Goal: Task Accomplishment & Management: Complete application form

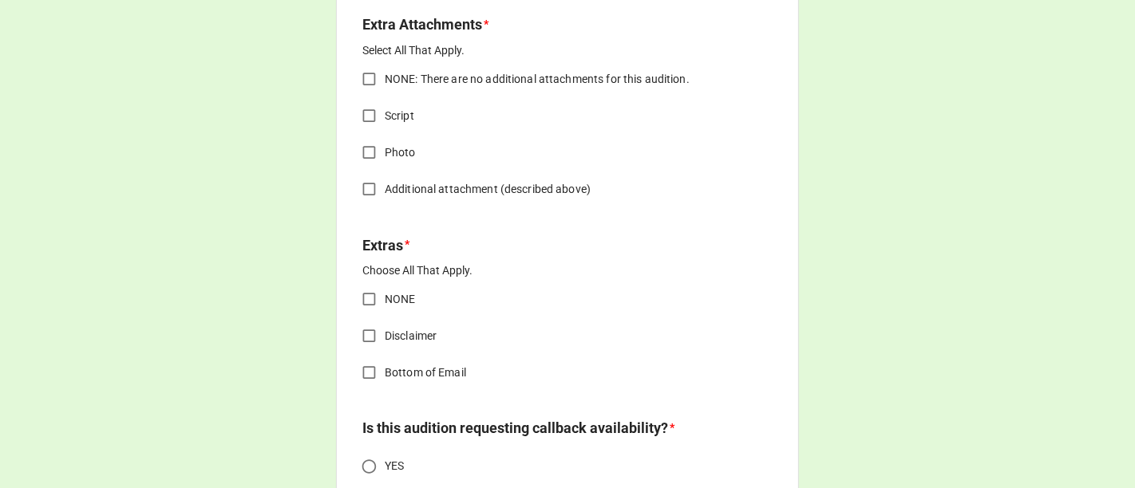
scroll to position [2453, 0]
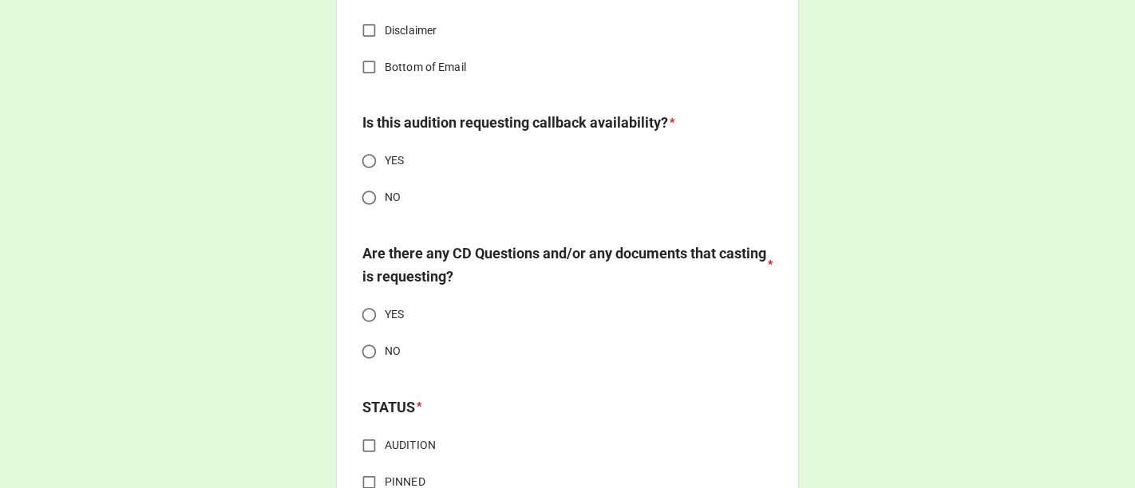
click at [365, 312] on input "YES" at bounding box center [369, 315] width 31 height 31
radio input "true"
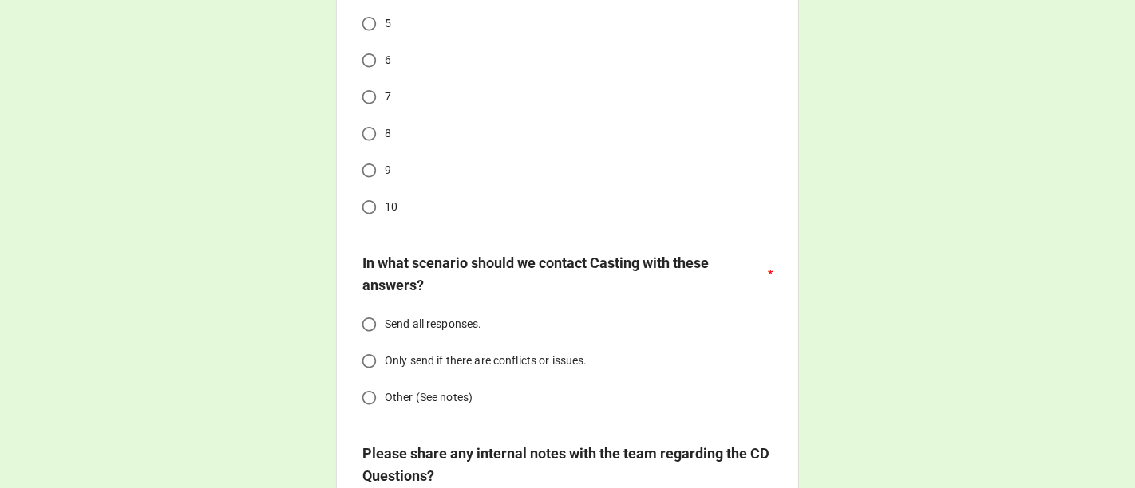
scroll to position [3340, 0]
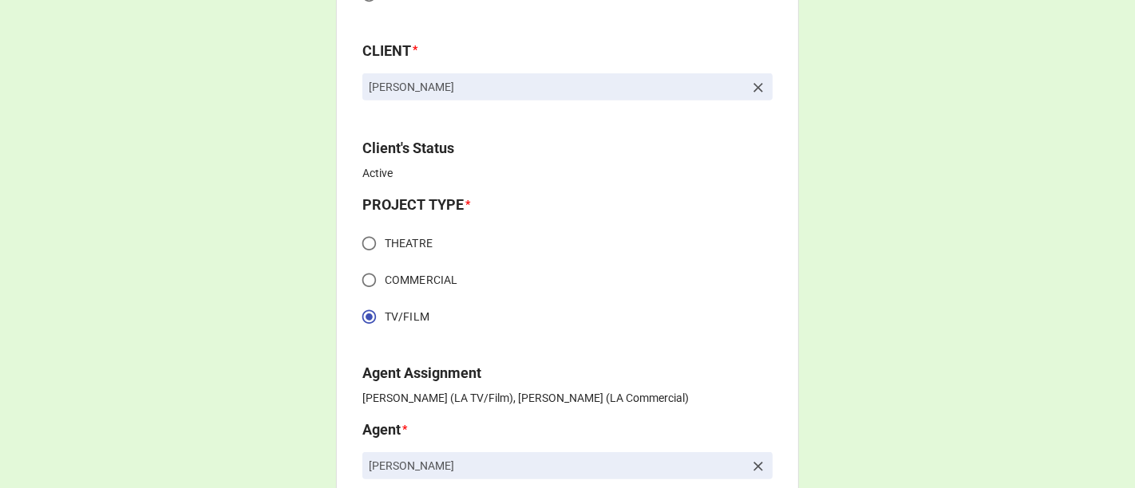
scroll to position [620, 0]
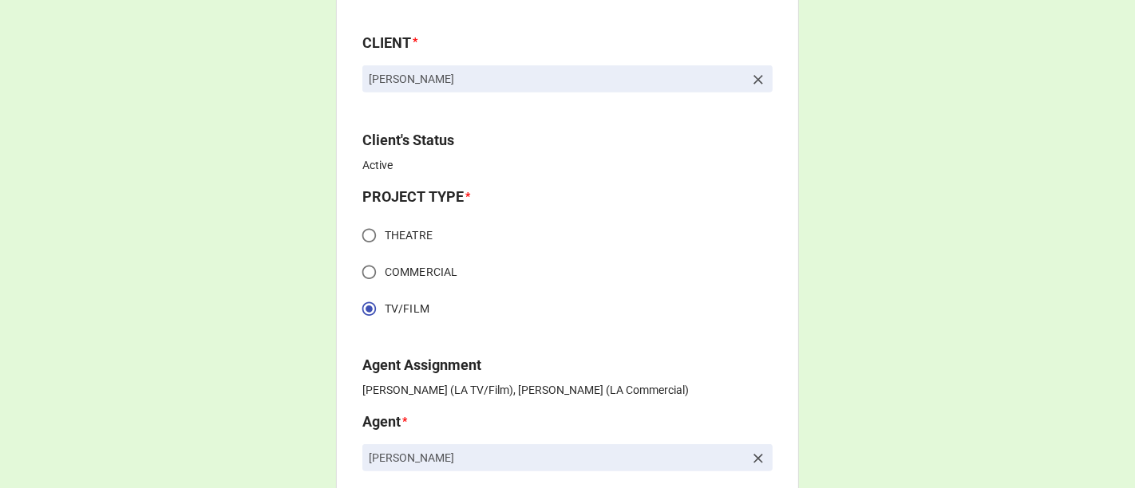
click at [757, 79] on icon at bounding box center [758, 80] width 16 height 16
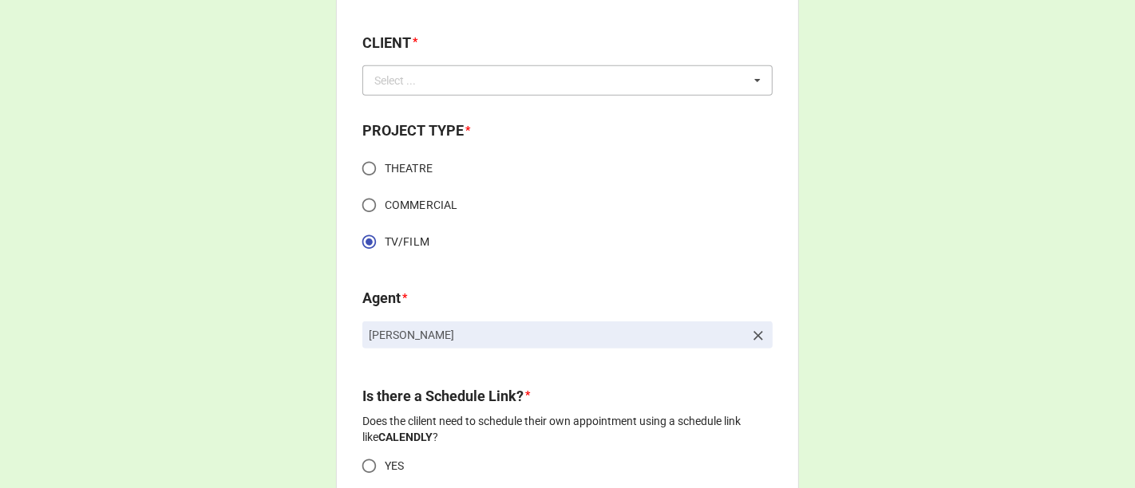
click at [695, 88] on div "Select ... No results found." at bounding box center [567, 80] width 410 height 30
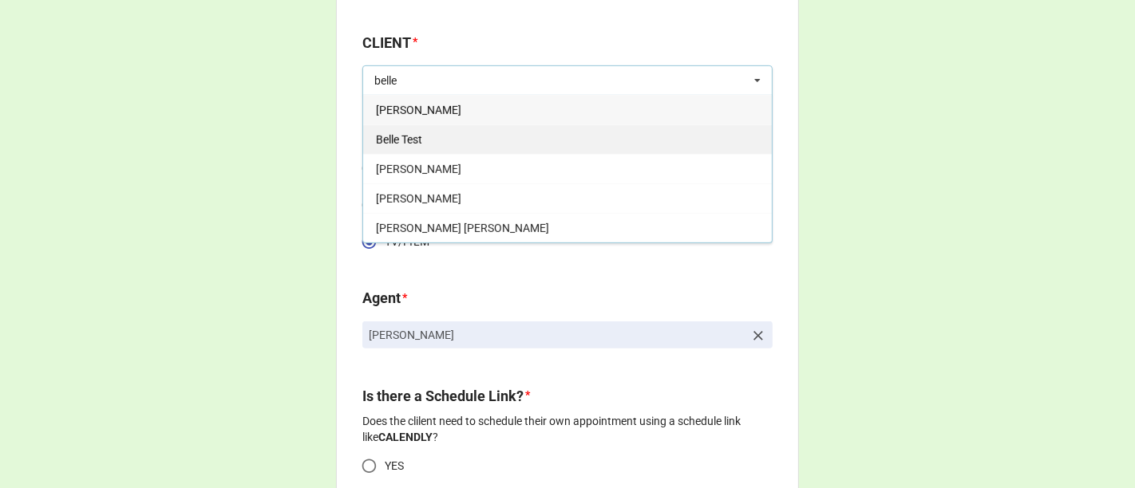
type input "belle"
click at [445, 133] on div "Belle Test" at bounding box center [567, 139] width 409 height 30
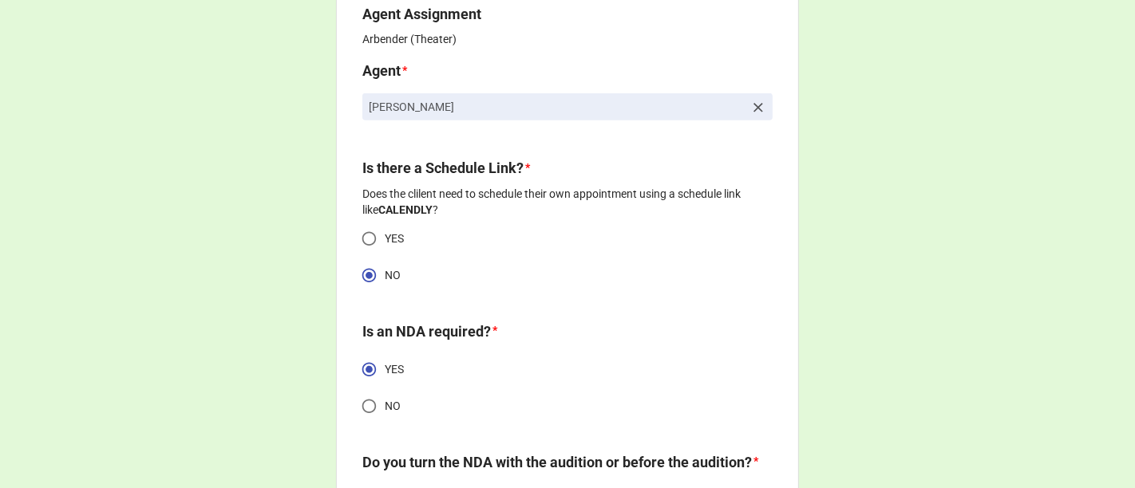
scroll to position [943, 0]
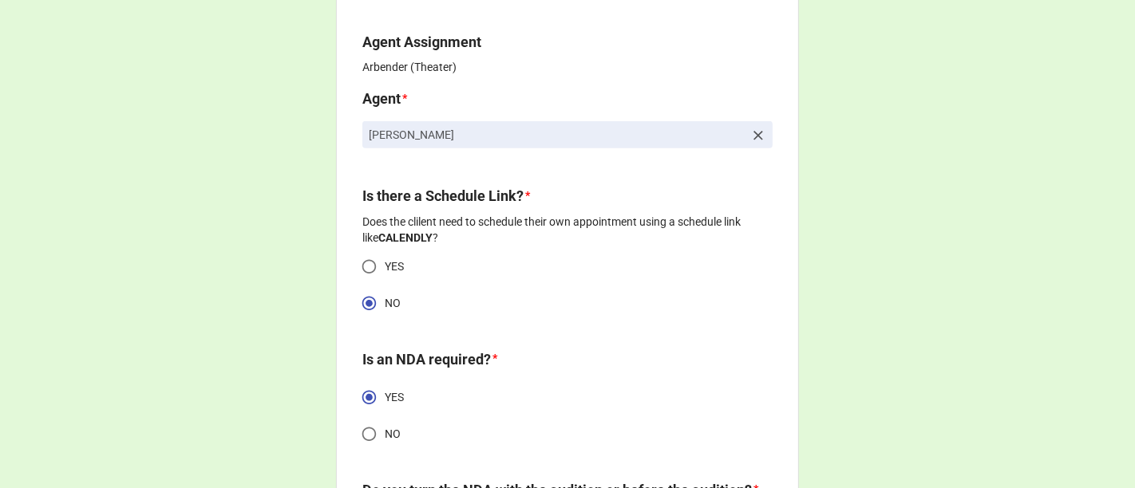
click at [757, 128] on icon at bounding box center [758, 136] width 16 height 16
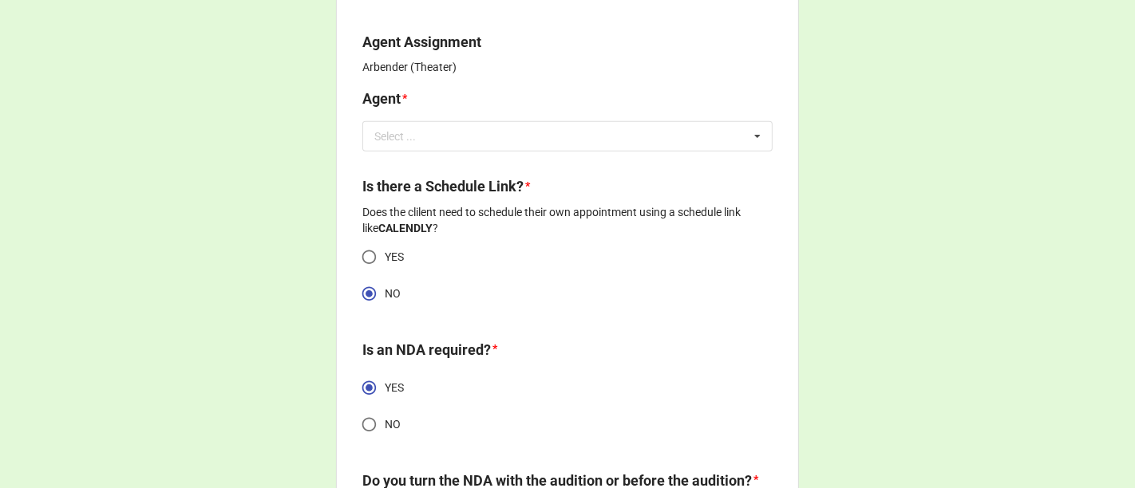
click at [534, 153] on div "Agent * Select ... No results found." at bounding box center [567, 125] width 410 height 75
click at [533, 148] on div "Select ... No results found." at bounding box center [567, 136] width 410 height 30
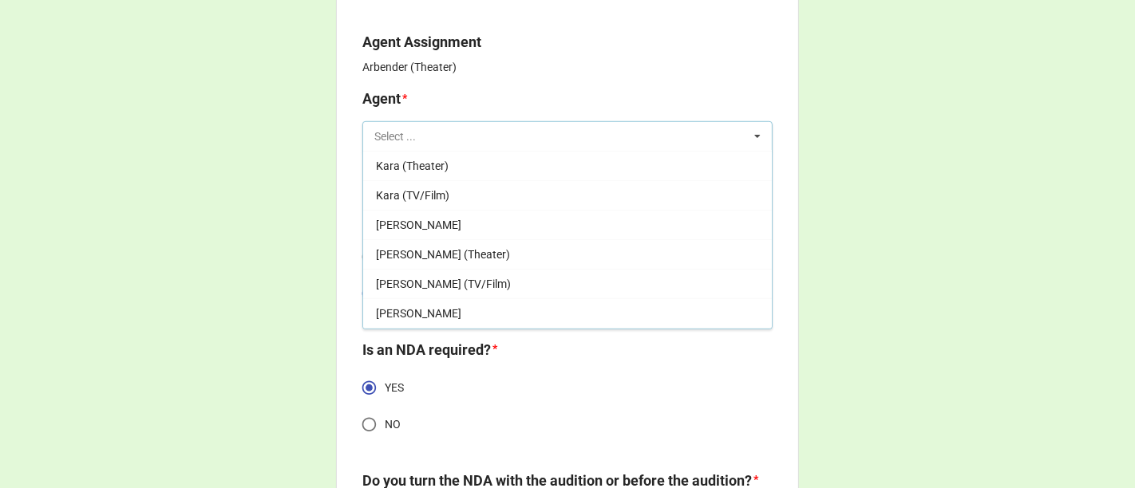
scroll to position [89, 0]
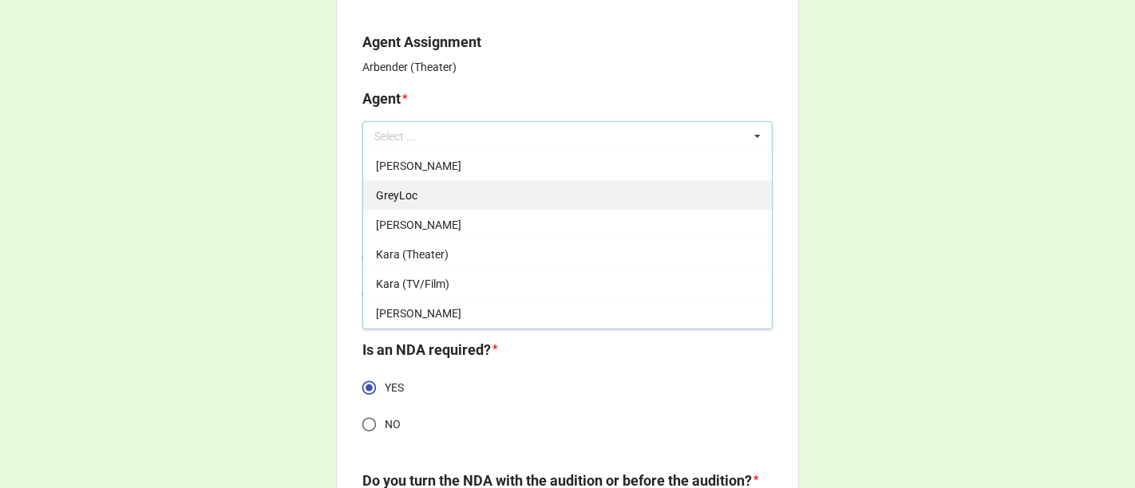
click at [503, 204] on div "GreyLoc" at bounding box center [567, 195] width 409 height 30
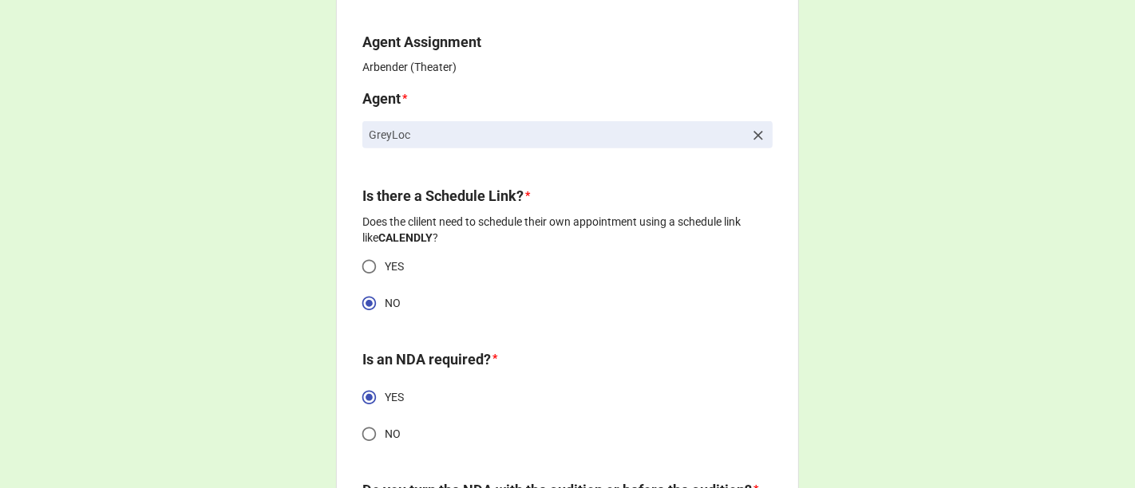
click at [752, 140] on icon at bounding box center [758, 136] width 16 height 16
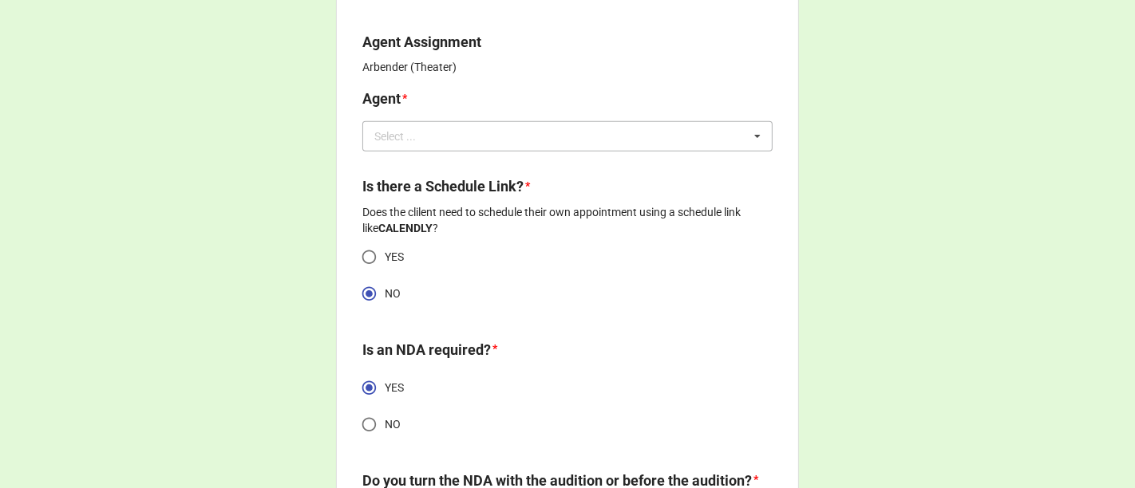
click at [679, 140] on div "Select ... [PERSON_NAME], [PERSON_NAME] (Theater) Arbender, [PERSON_NAME] (TV/F…" at bounding box center [567, 136] width 410 height 30
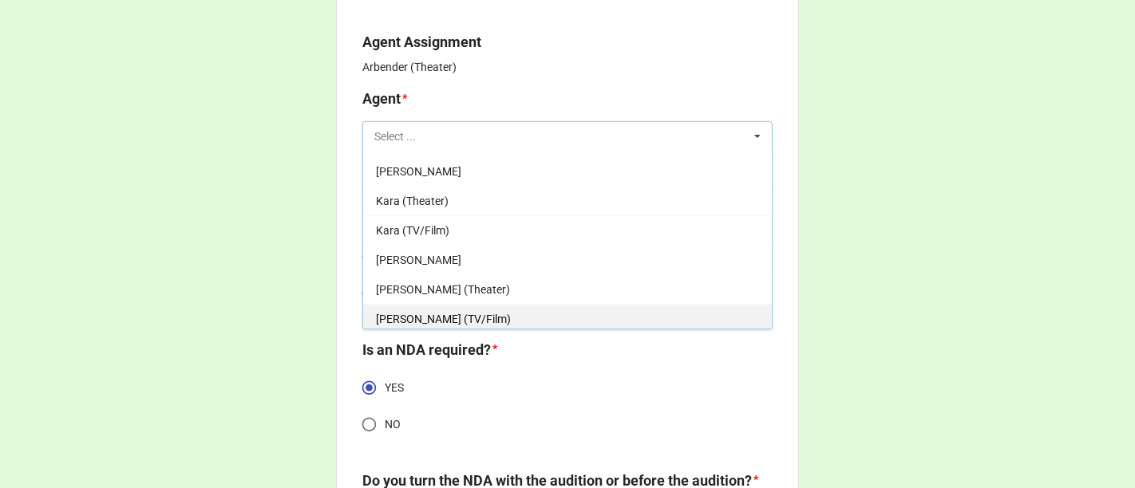
scroll to position [0, 0]
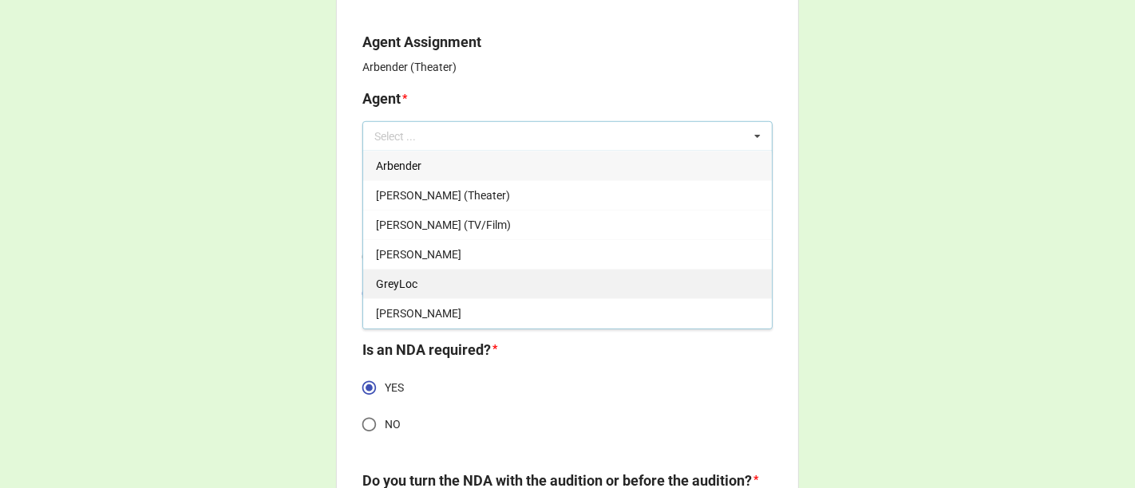
click at [399, 283] on span "GreyLoc" at bounding box center [396, 284] width 41 height 13
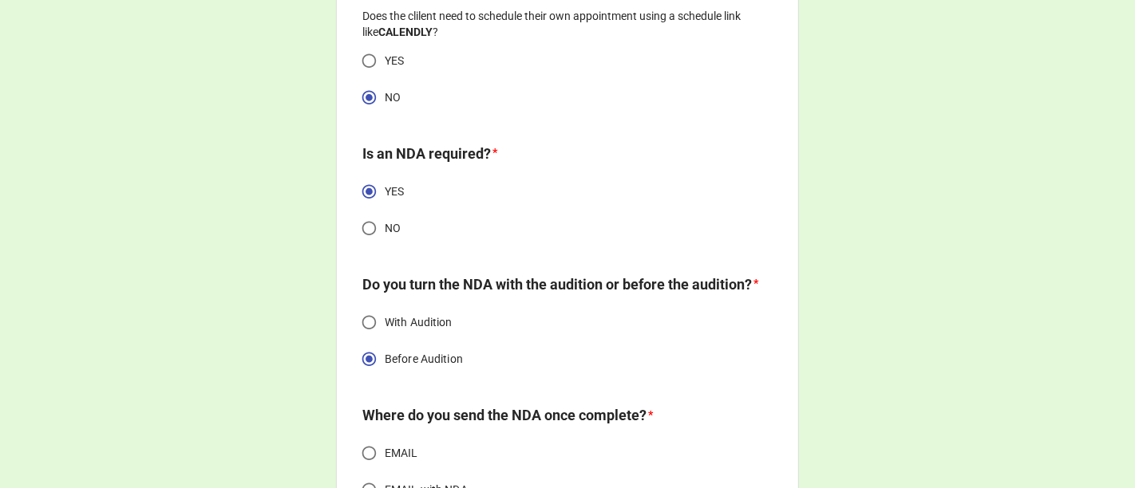
scroll to position [1209, 0]
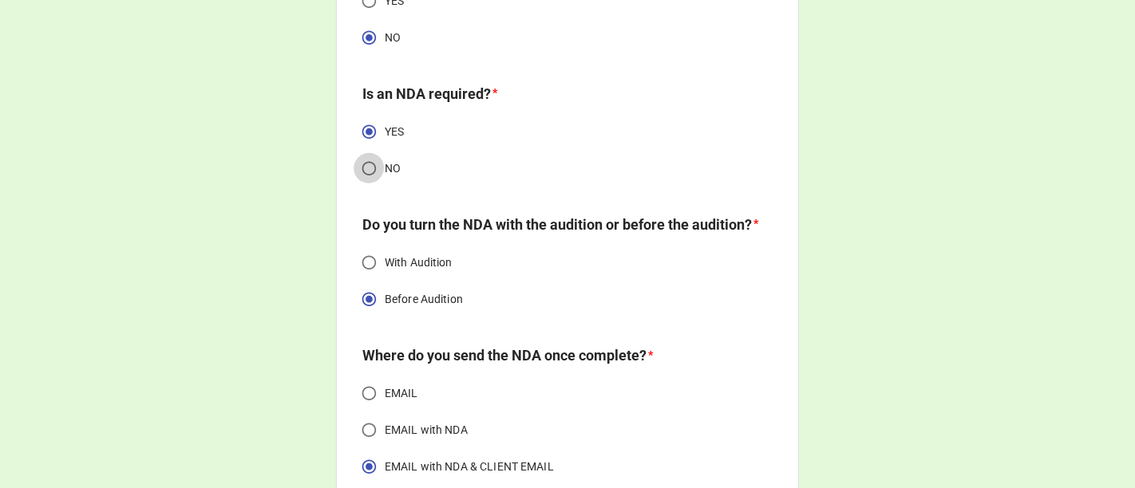
click at [365, 168] on input "NO" at bounding box center [369, 168] width 31 height 31
radio input "true"
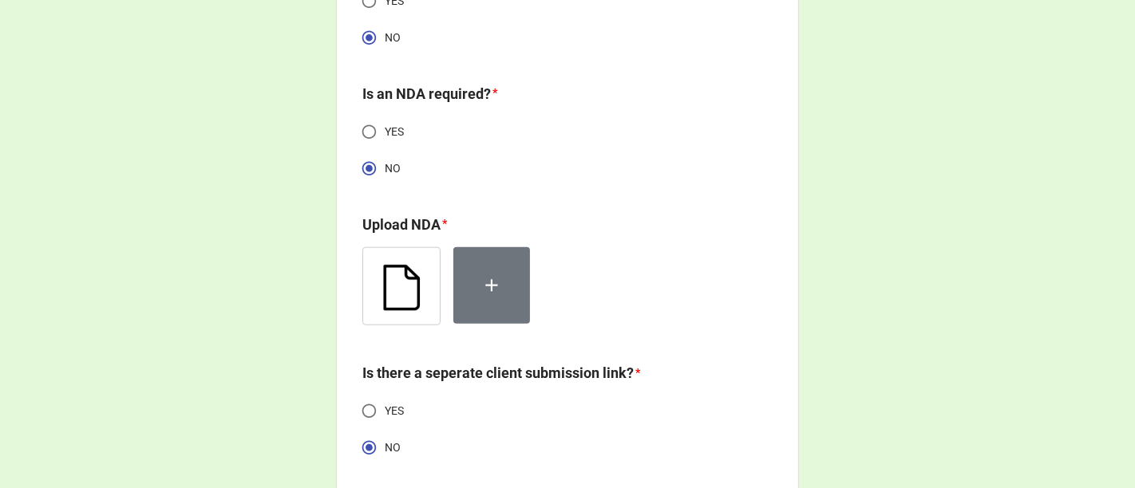
click at [365, 168] on input "NO" at bounding box center [369, 168] width 31 height 31
click at [372, 132] on input "YES" at bounding box center [369, 132] width 31 height 31
radio input "true"
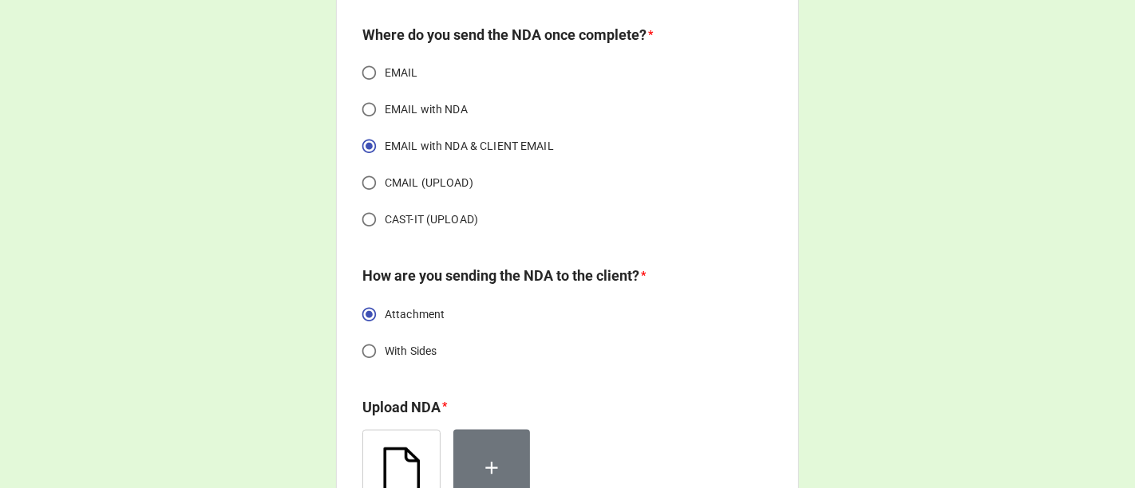
scroll to position [1564, 0]
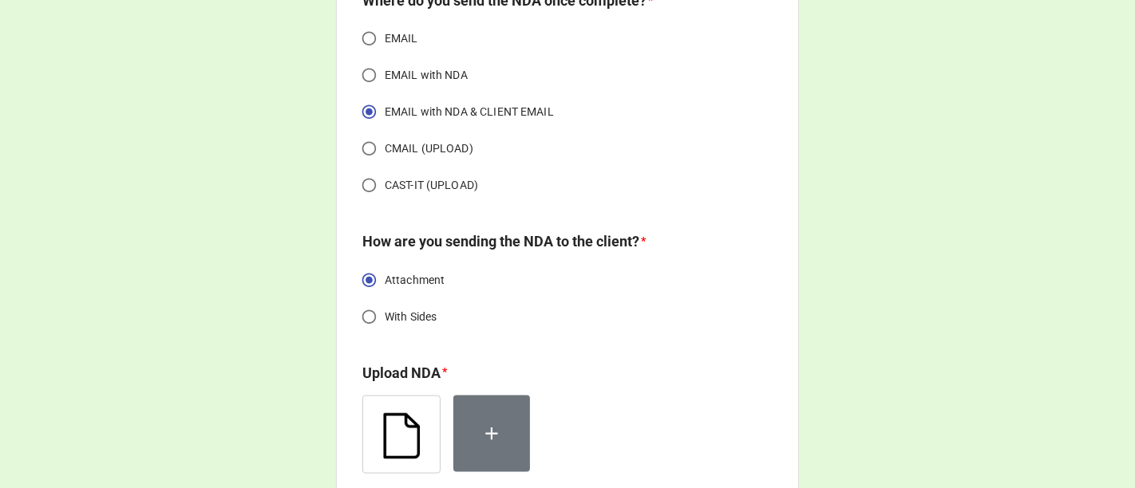
click at [367, 128] on input "EMAIL with NDA & CLIENT EMAIL" at bounding box center [369, 112] width 31 height 31
click at [366, 296] on input "Attachment" at bounding box center [369, 280] width 31 height 31
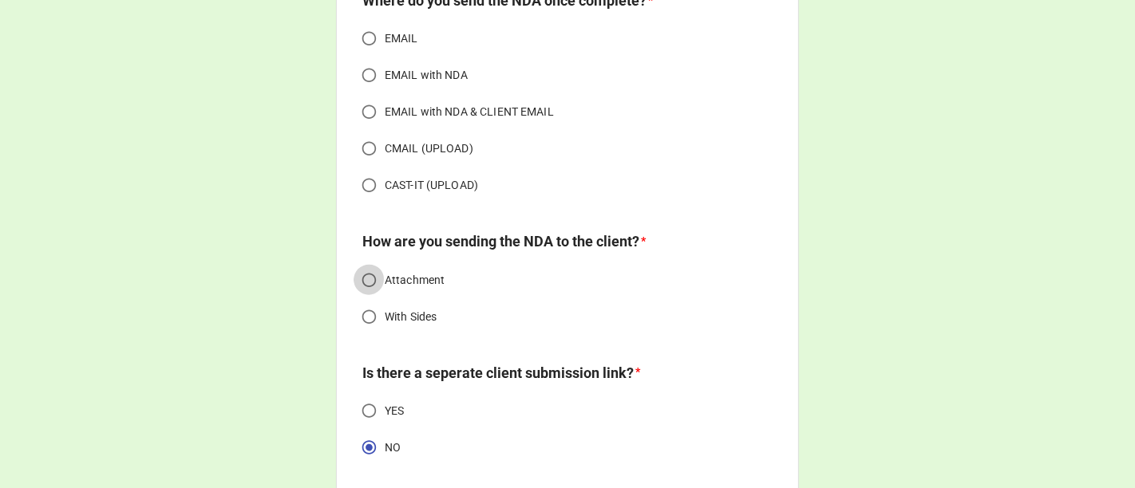
click at [363, 296] on input "Attachment" at bounding box center [369, 280] width 31 height 31
radio input "true"
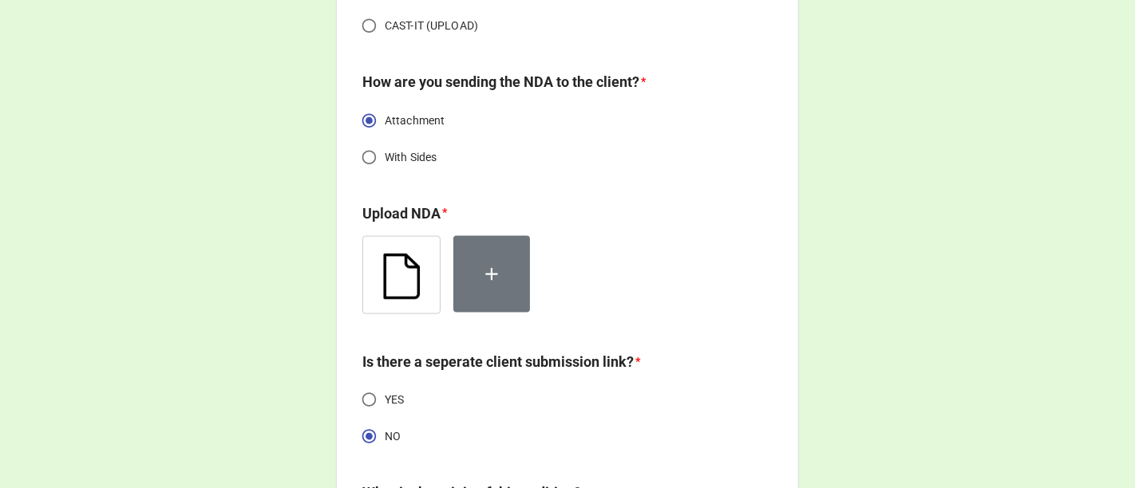
scroll to position [1741, 0]
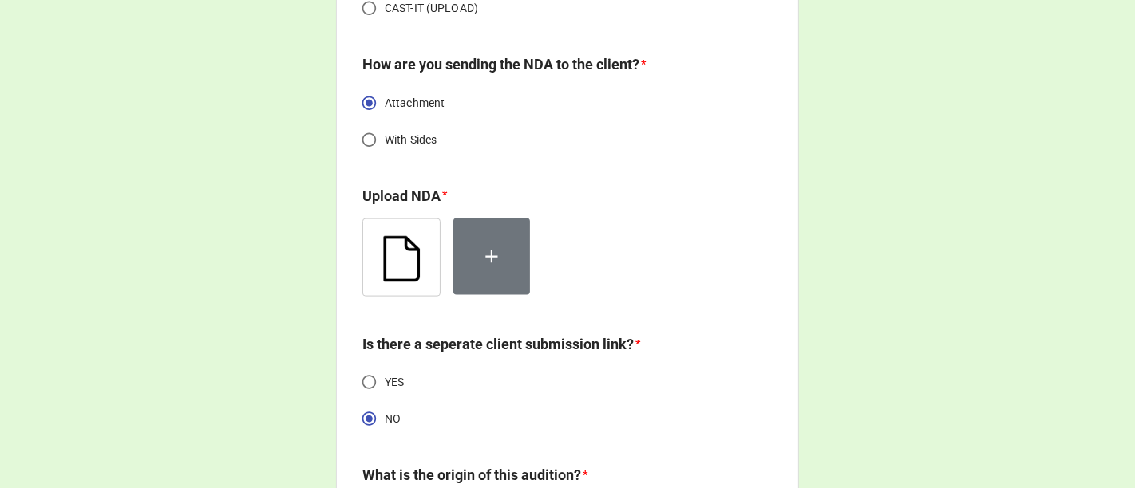
click at [422, 259] on img at bounding box center [401, 257] width 77 height 77
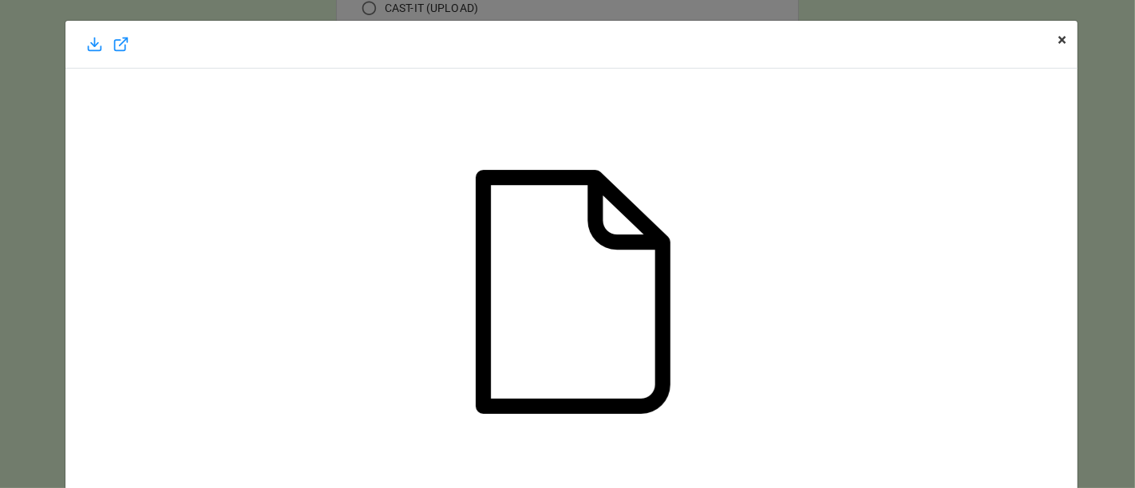
click at [1057, 43] on span "×" at bounding box center [1061, 39] width 9 height 19
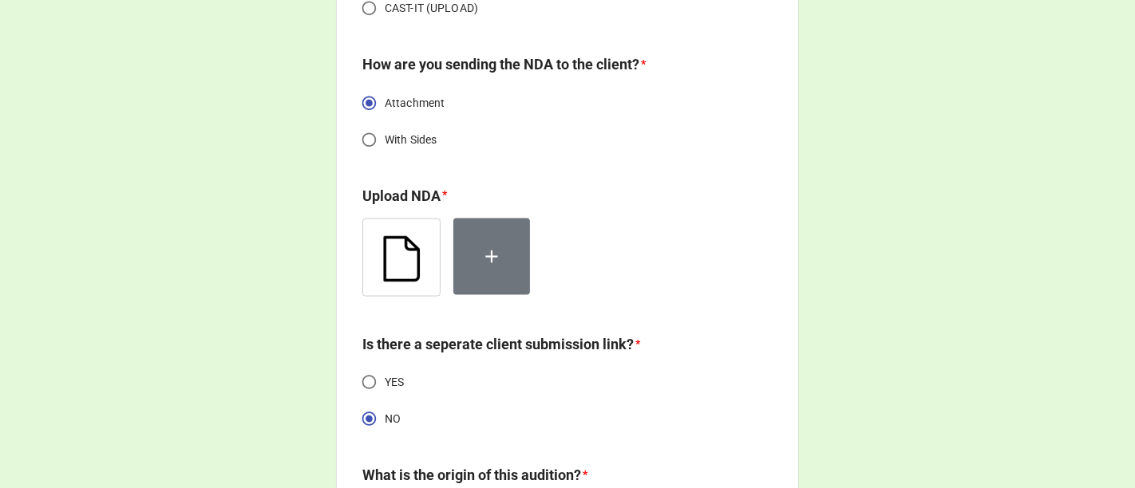
click at [400, 285] on img at bounding box center [401, 257] width 77 height 77
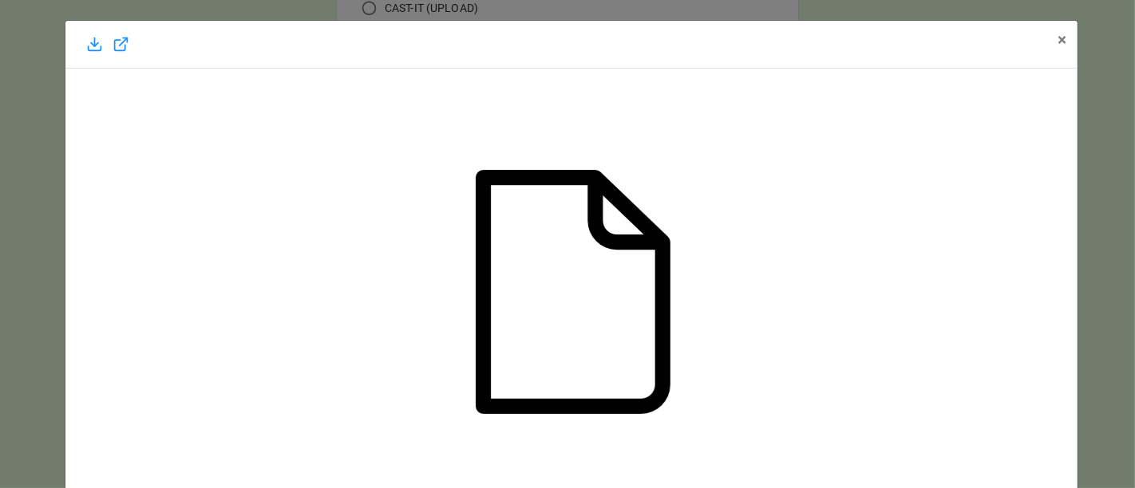
scroll to position [149, 0]
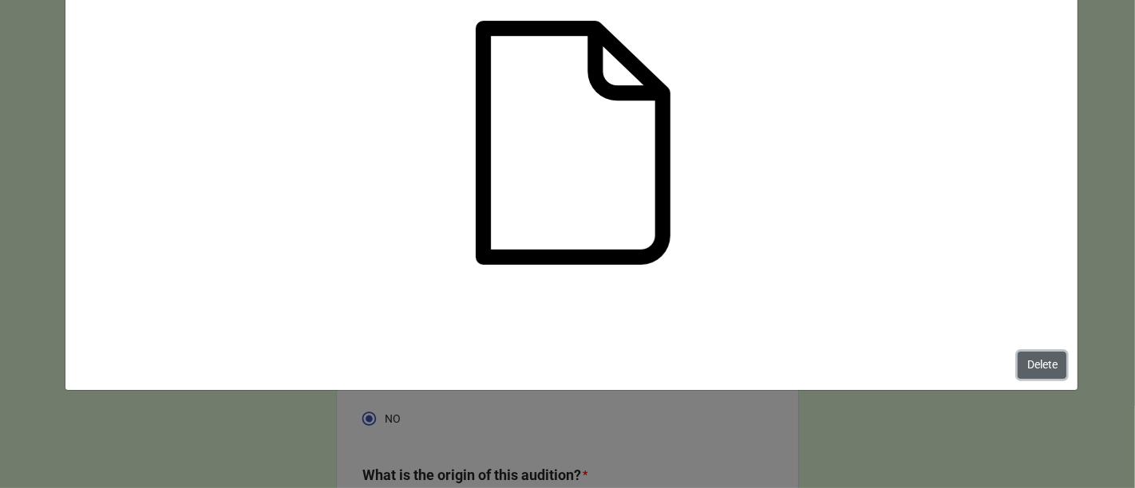
click at [1039, 367] on button "Delete" at bounding box center [1042, 365] width 49 height 27
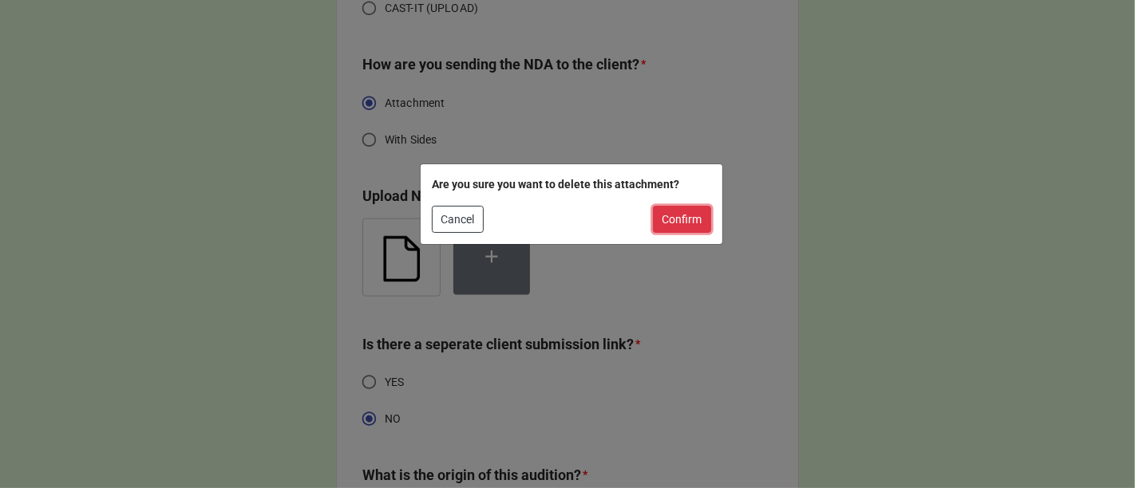
click at [673, 213] on button "Confirm" at bounding box center [682, 219] width 58 height 27
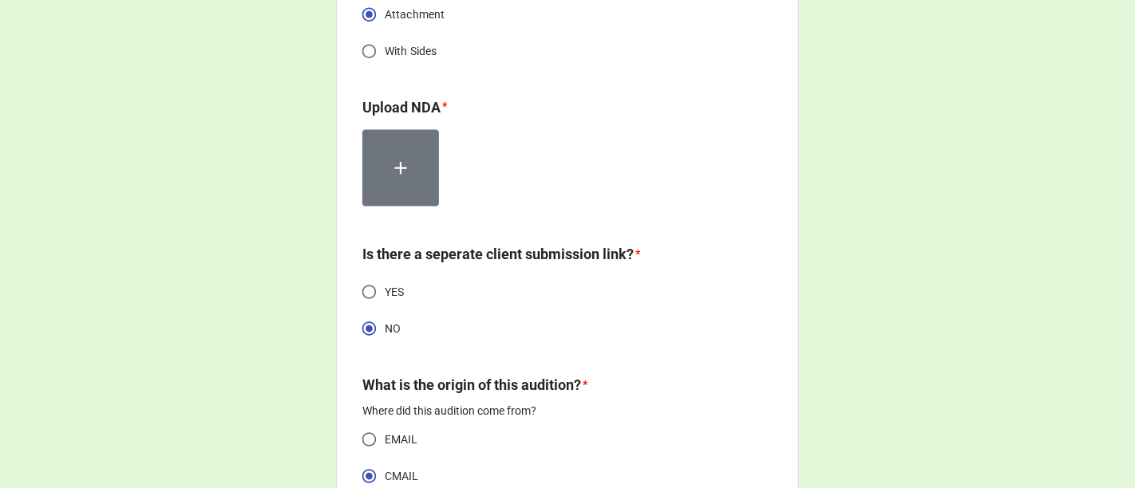
scroll to position [1653, 0]
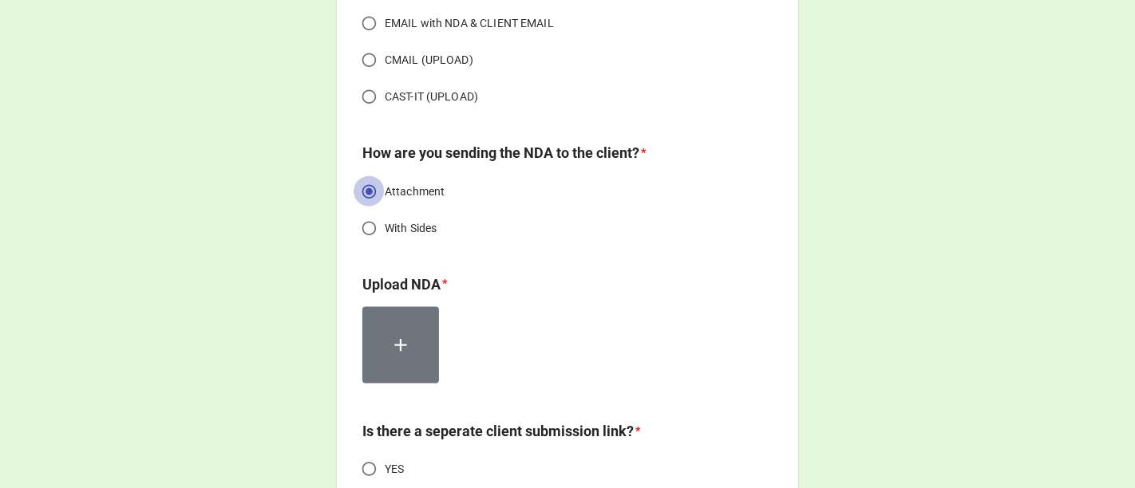
click at [365, 207] on input "Attachment" at bounding box center [369, 191] width 31 height 31
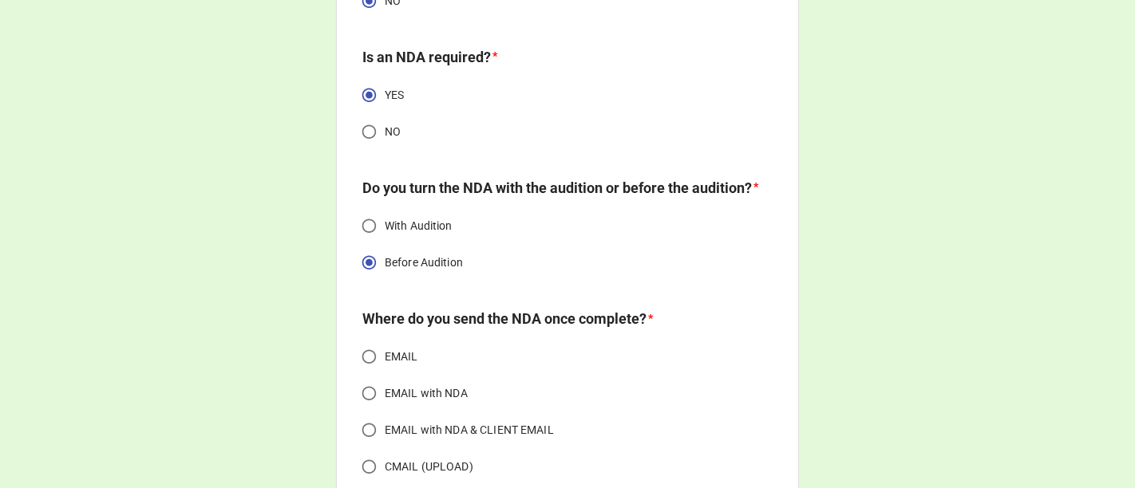
scroll to position [1209, 0]
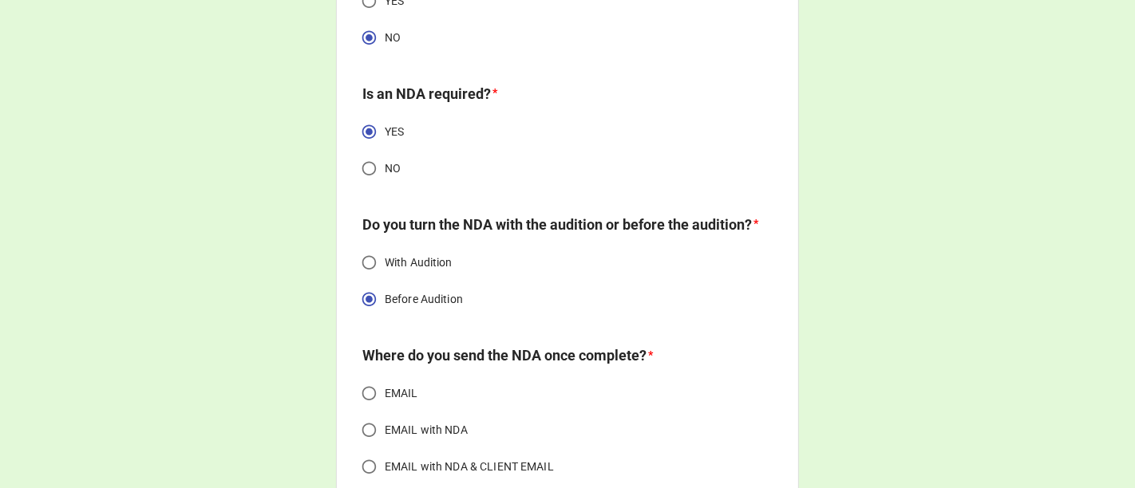
click at [358, 314] on input "Before Audition" at bounding box center [369, 299] width 31 height 31
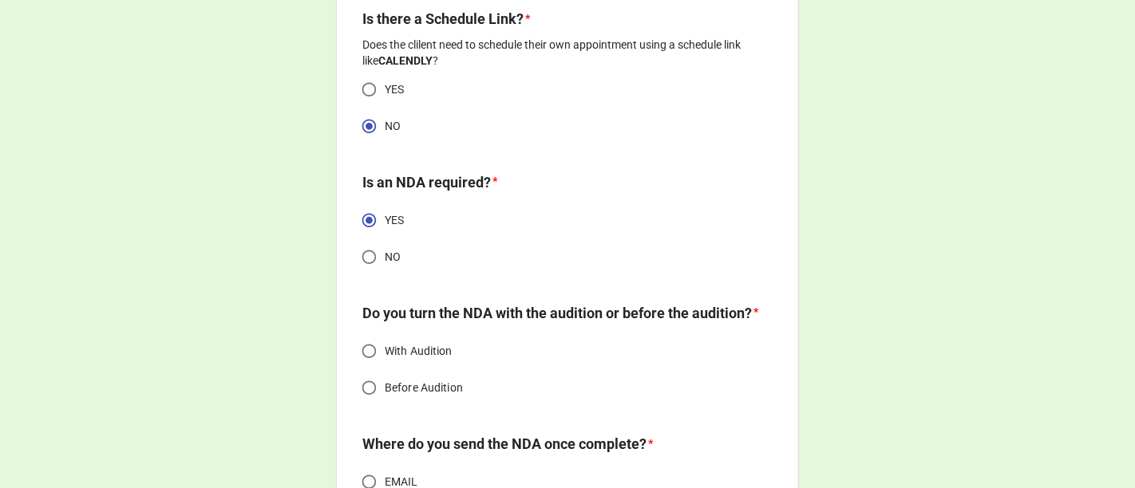
click at [371, 251] on input "NO" at bounding box center [369, 257] width 31 height 31
radio input "true"
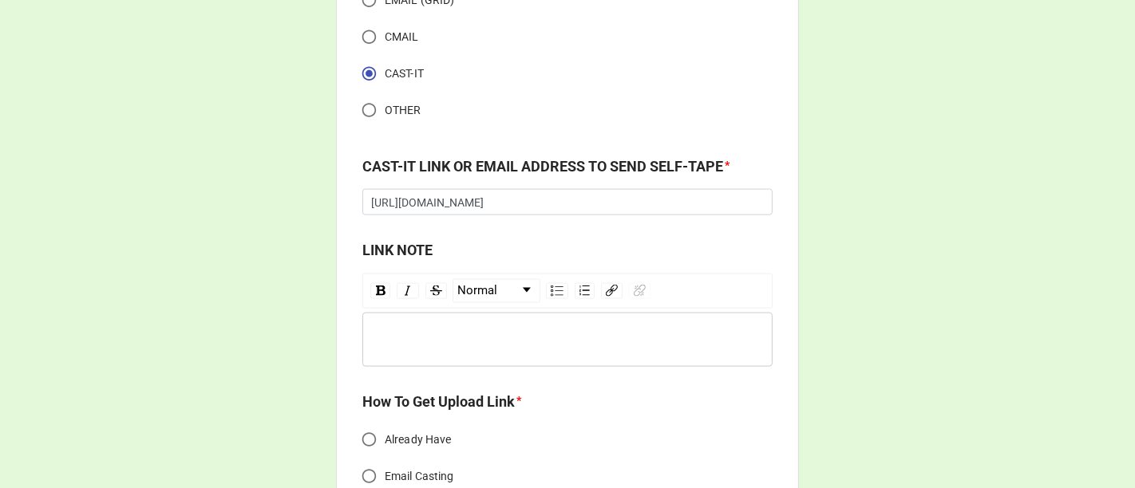
scroll to position [1919, 0]
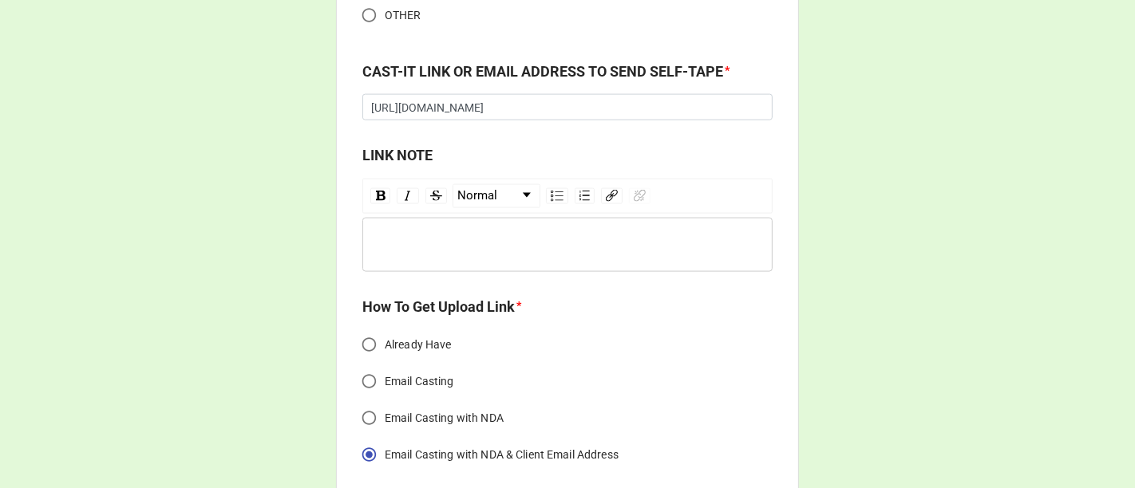
click at [370, 381] on input "Email Casting" at bounding box center [369, 381] width 31 height 31
radio input "true"
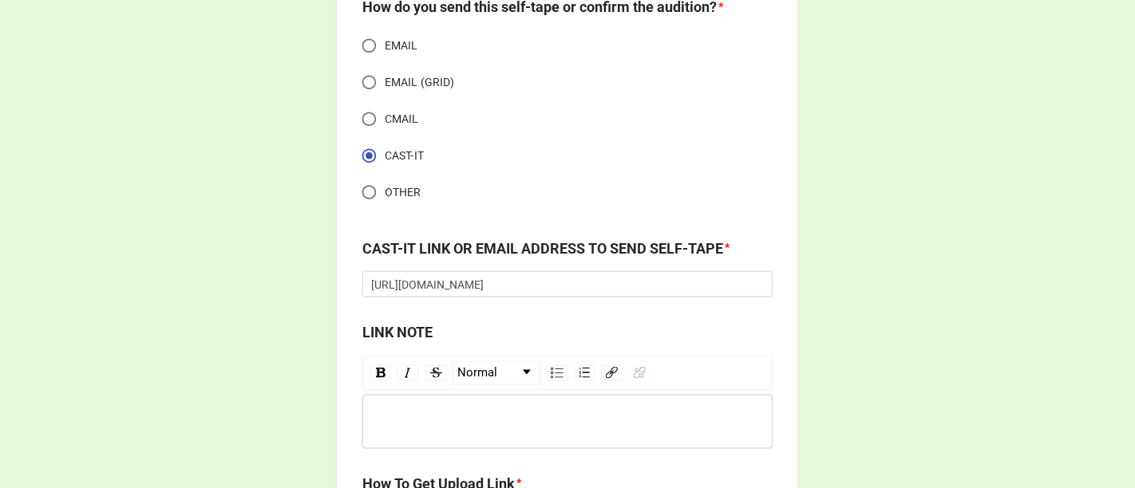
scroll to position [1653, 0]
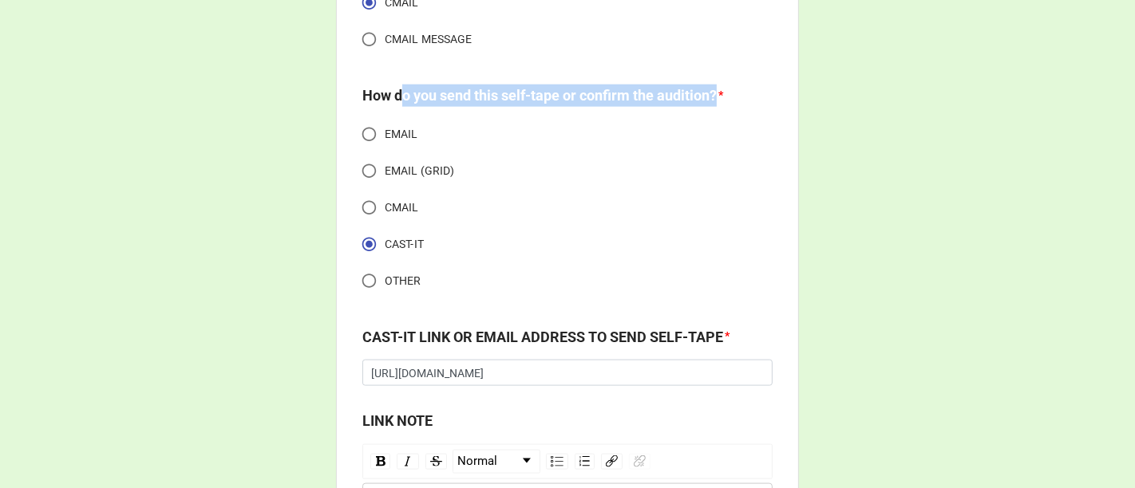
drag, startPoint x: 406, startPoint y: 81, endPoint x: 739, endPoint y: 109, distance: 334.0
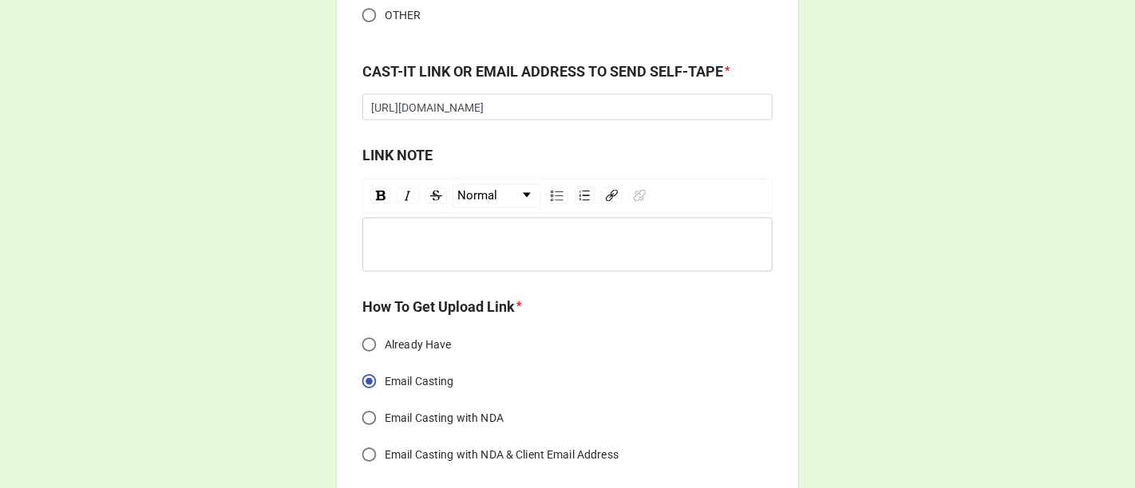
scroll to position [2007, 0]
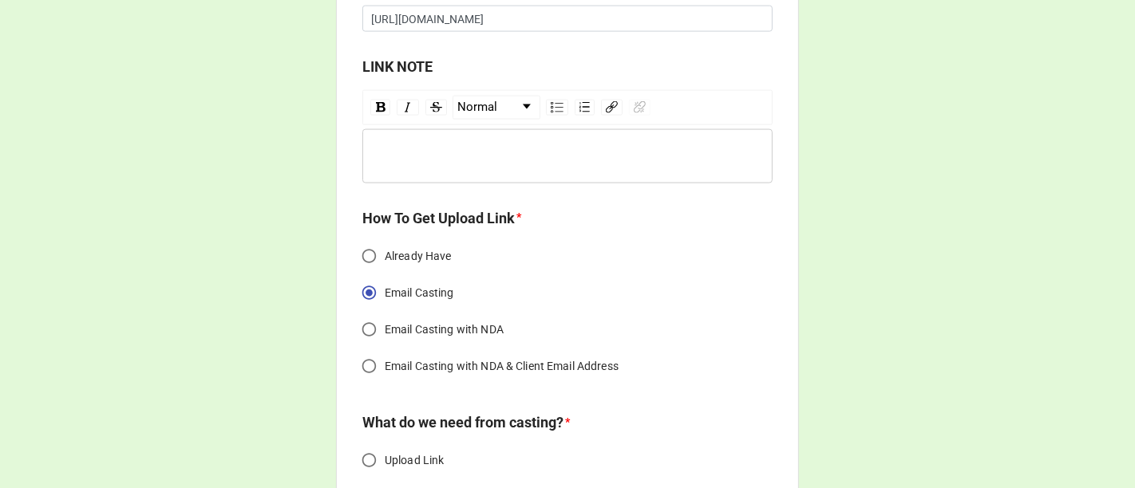
click at [368, 251] on input "Already Have" at bounding box center [369, 256] width 31 height 31
radio input "true"
click at [354, 288] on input "Email Casting" at bounding box center [369, 293] width 31 height 31
radio input "true"
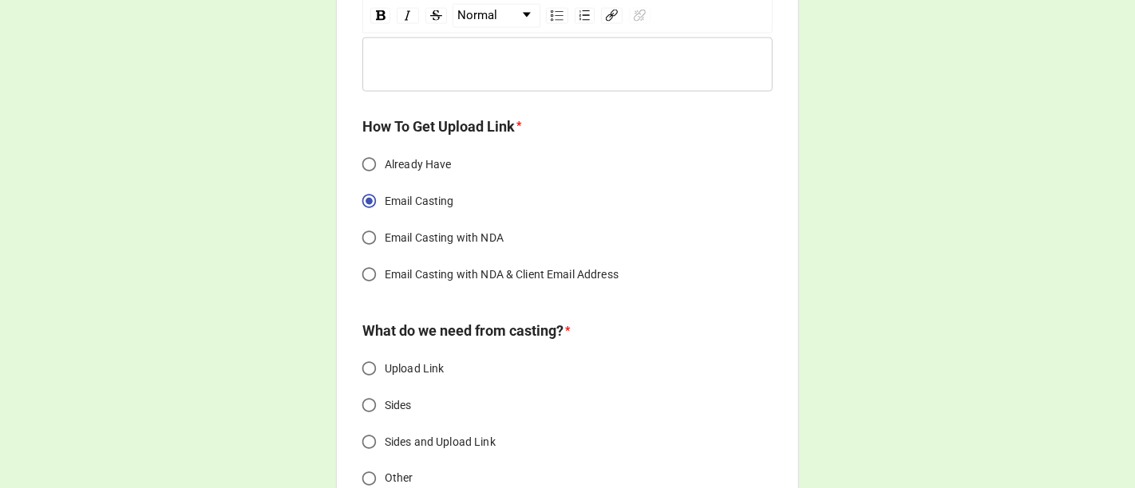
scroll to position [2096, 0]
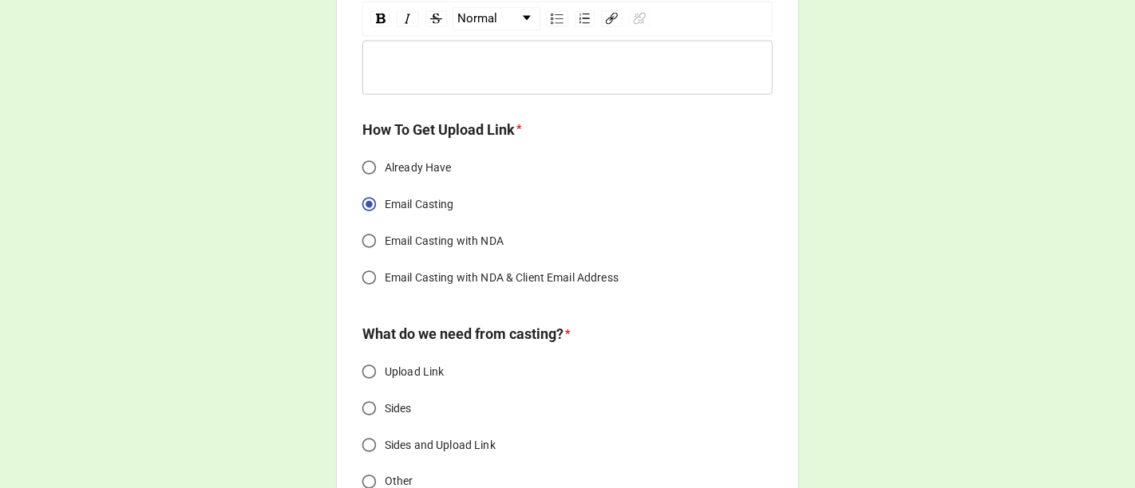
click at [366, 160] on input "Already Have" at bounding box center [369, 167] width 31 height 31
radio input "true"
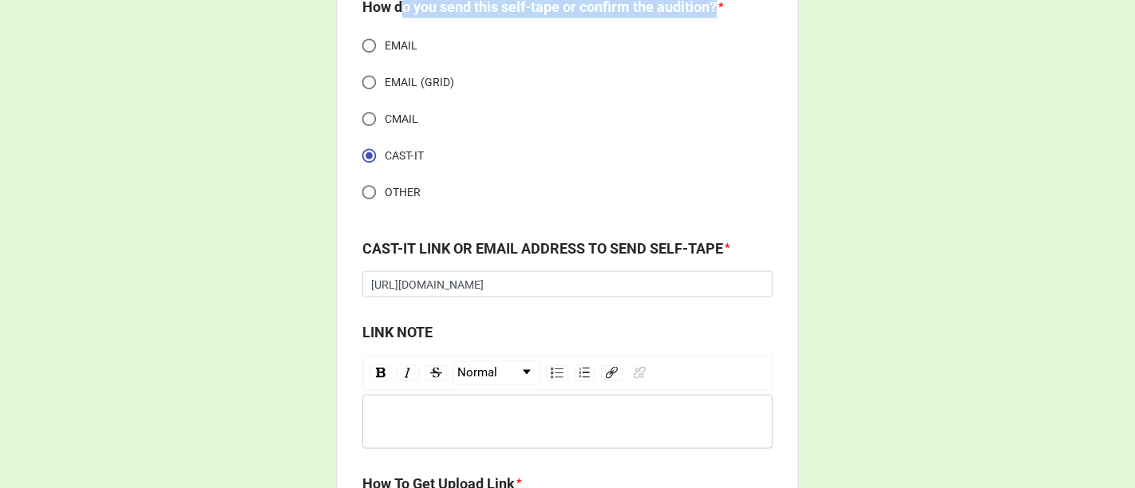
scroll to position [1653, 0]
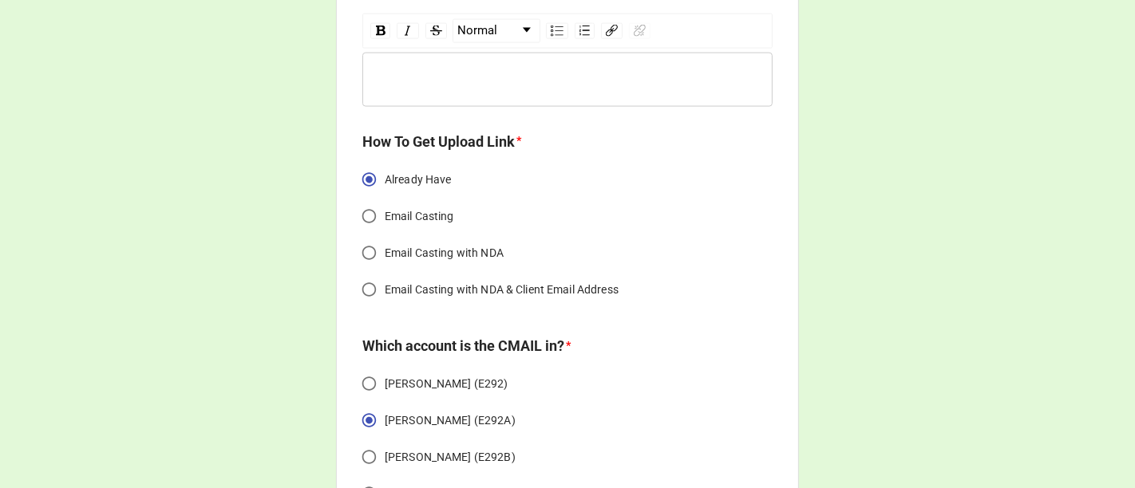
scroll to position [2096, 0]
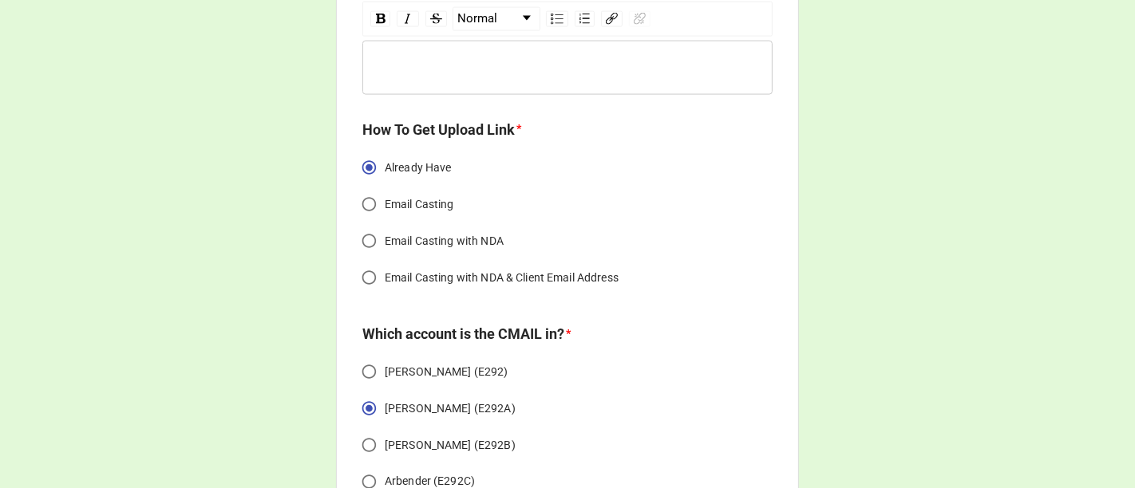
click at [373, 166] on input "Already Have" at bounding box center [369, 167] width 31 height 31
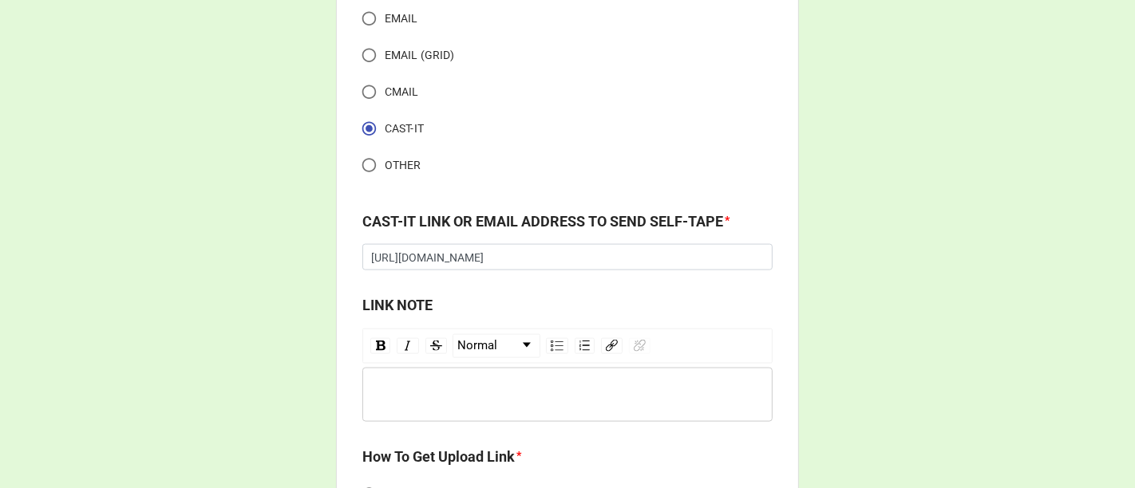
scroll to position [1741, 0]
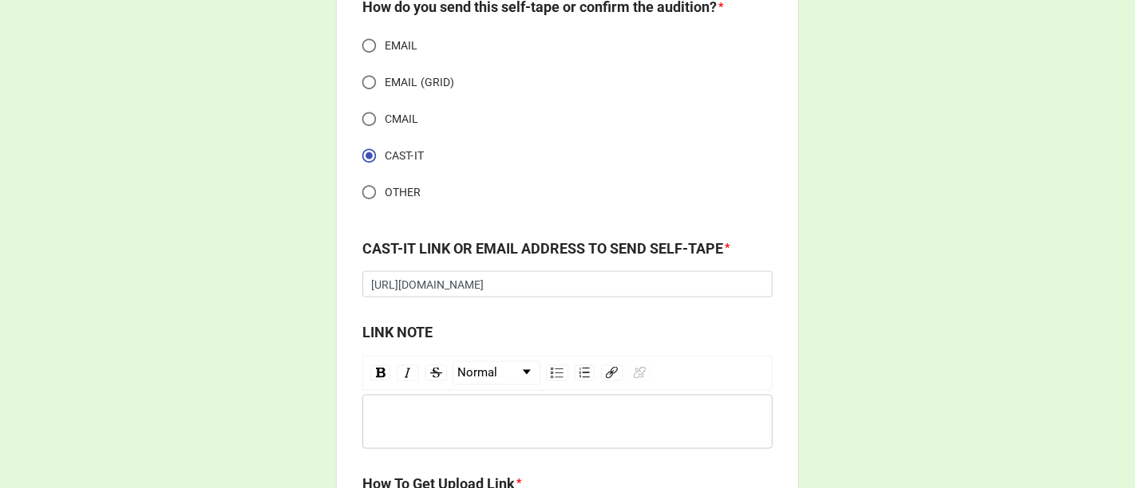
click at [361, 44] on input "EMAIL" at bounding box center [369, 45] width 31 height 31
radio input "true"
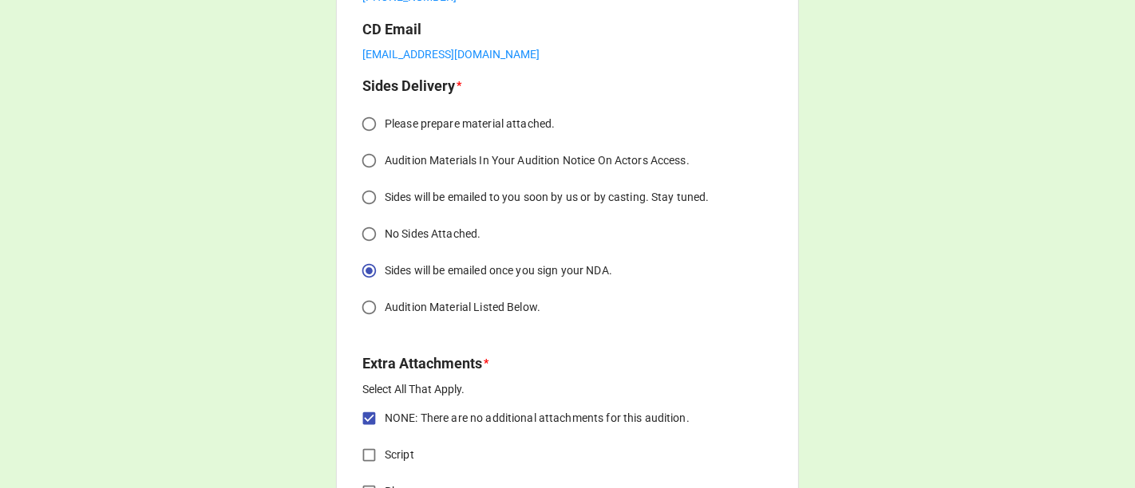
scroll to position [4490, 0]
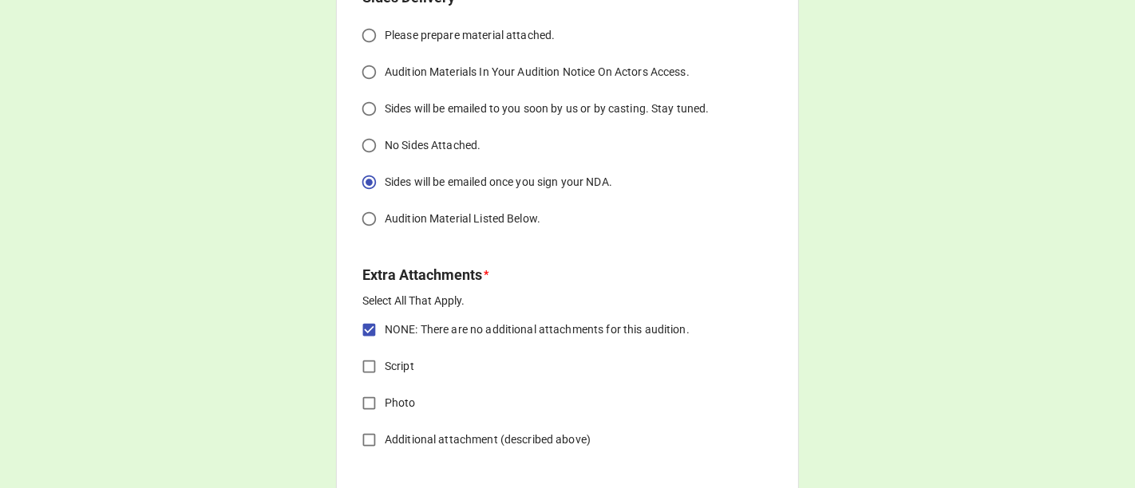
click at [376, 137] on input "No Sides Attached." at bounding box center [369, 145] width 31 height 31
radio input "true"
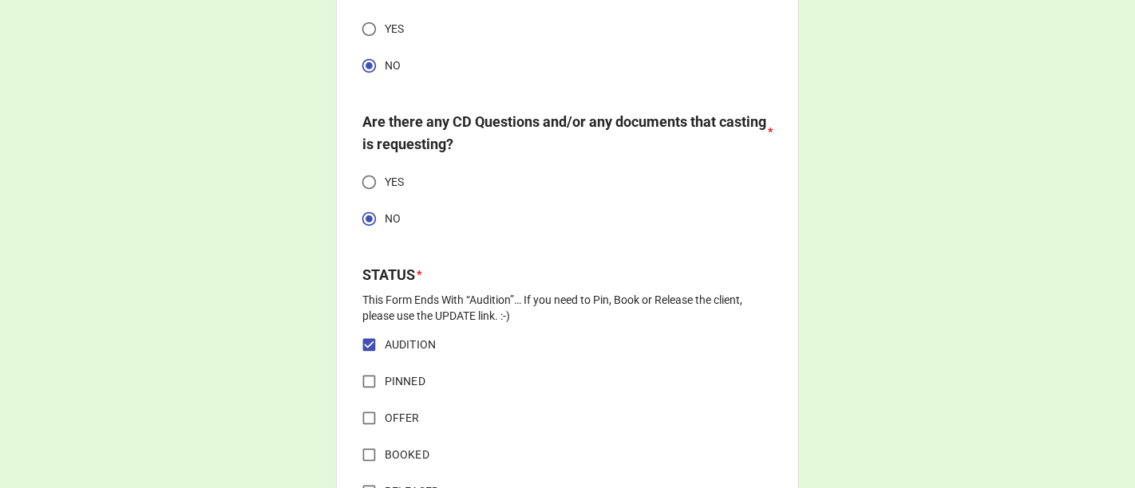
scroll to position [5288, 0]
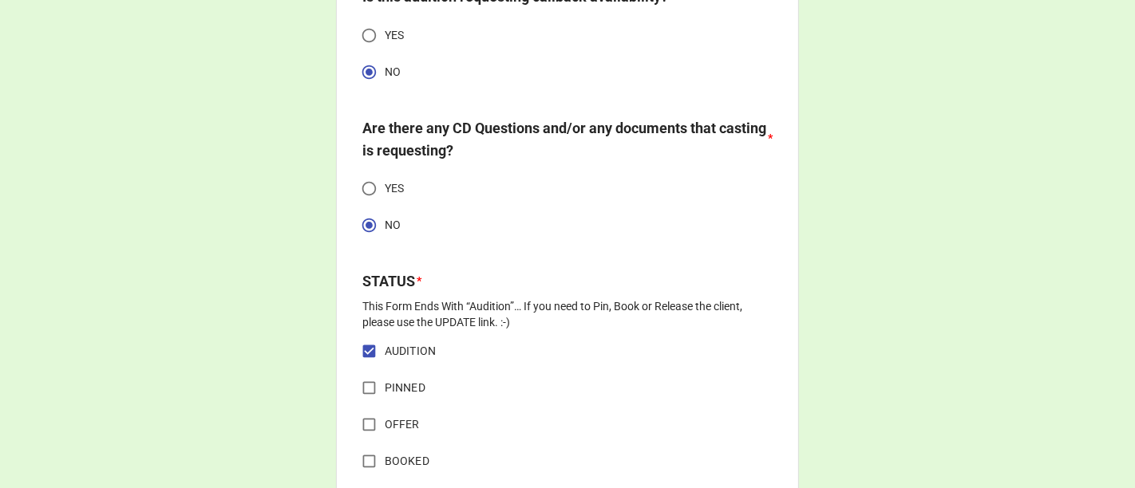
click at [371, 182] on input "YES" at bounding box center [369, 188] width 31 height 31
radio input "true"
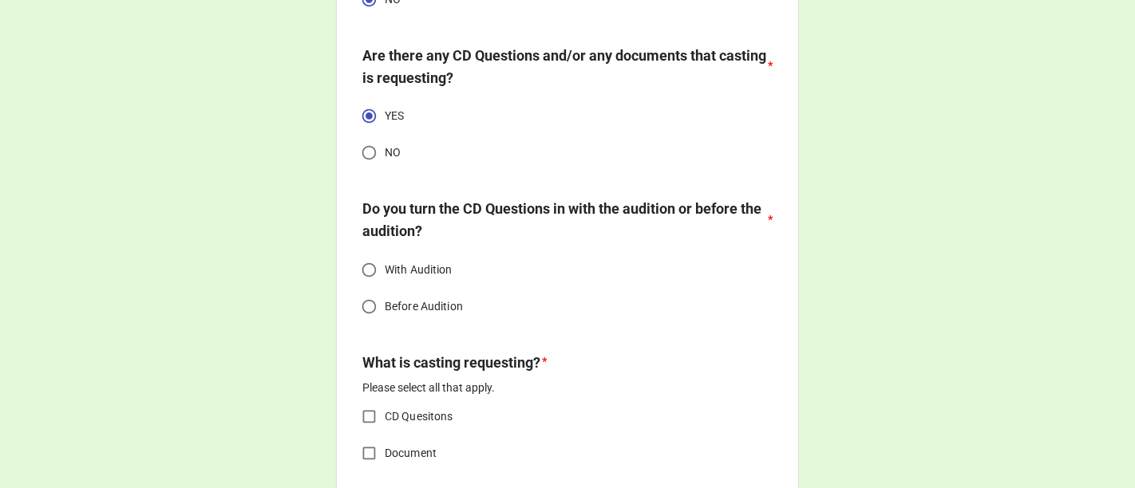
scroll to position [5377, 0]
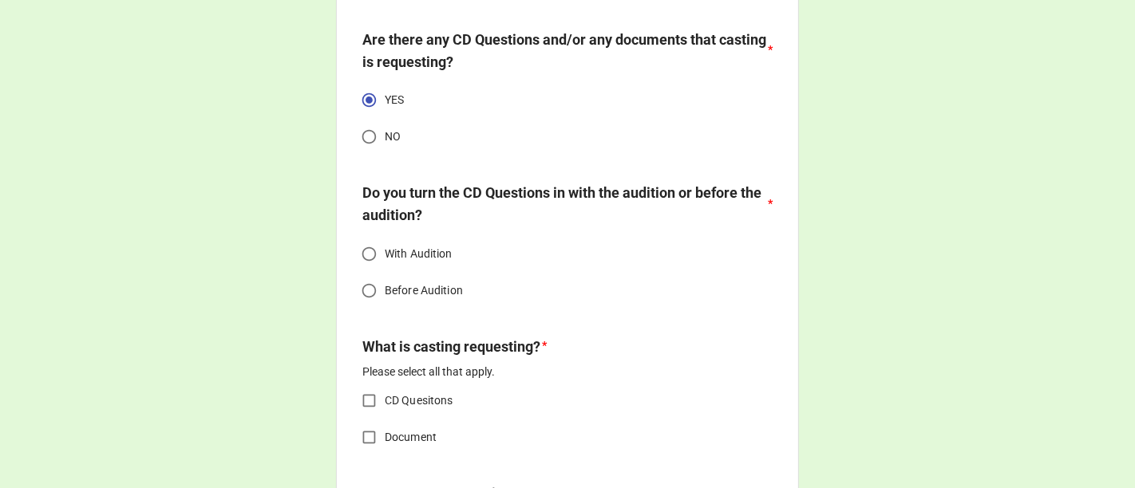
click at [364, 278] on input "Before Audition" at bounding box center [369, 290] width 31 height 31
radio input "true"
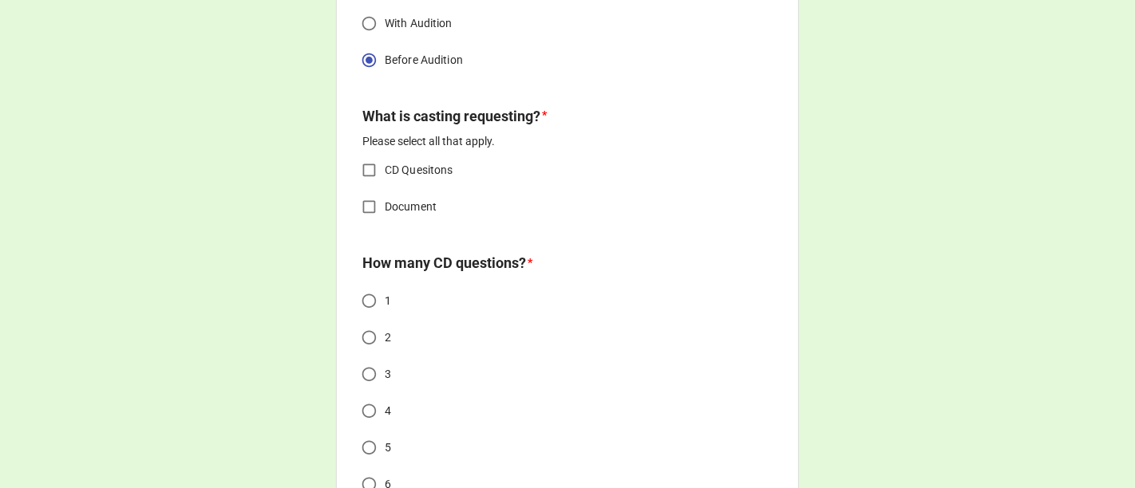
scroll to position [5643, 0]
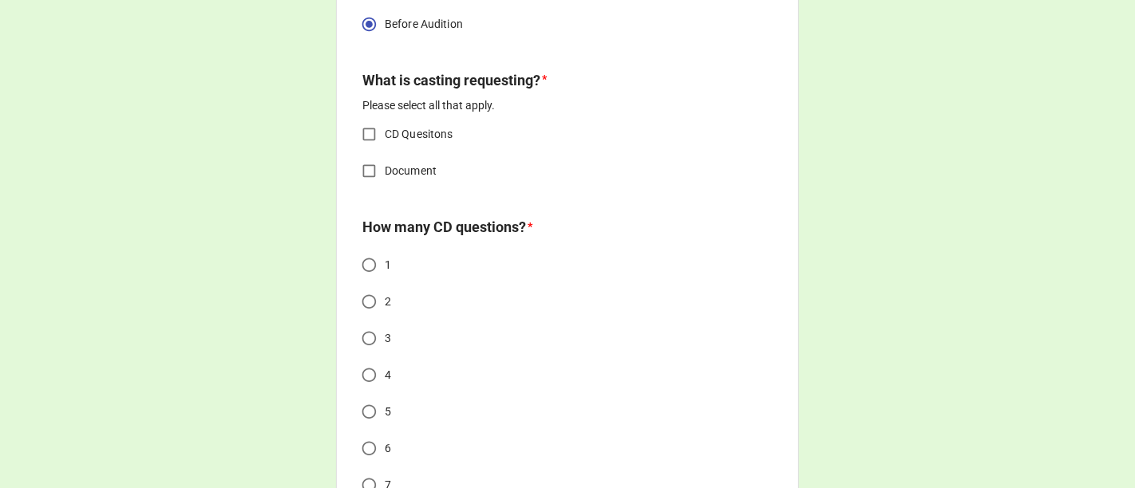
click at [358, 130] on input "CD Quesitons" at bounding box center [369, 134] width 31 height 31
checkbox input "true"
click at [358, 256] on input "1" at bounding box center [369, 265] width 31 height 31
radio input "true"
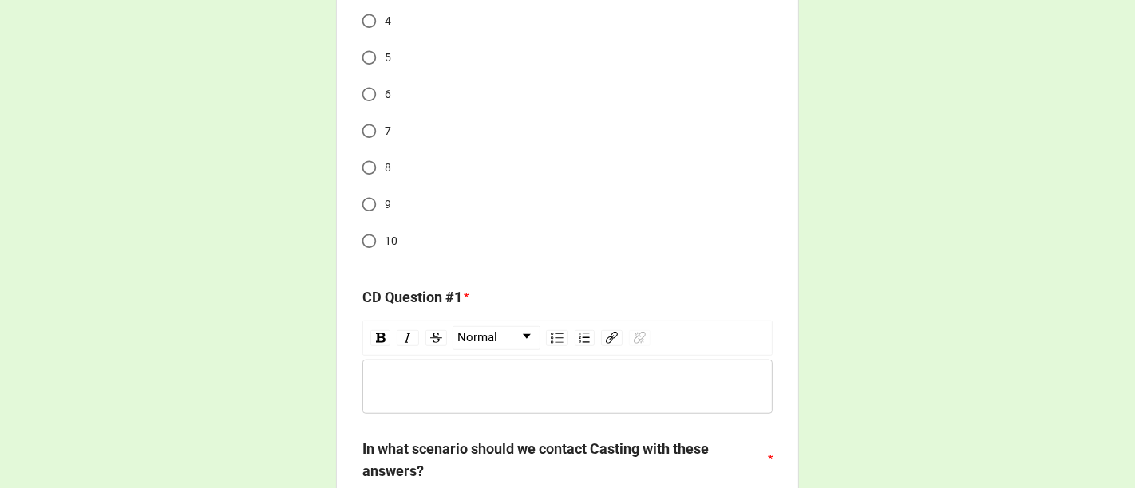
scroll to position [6086, 0]
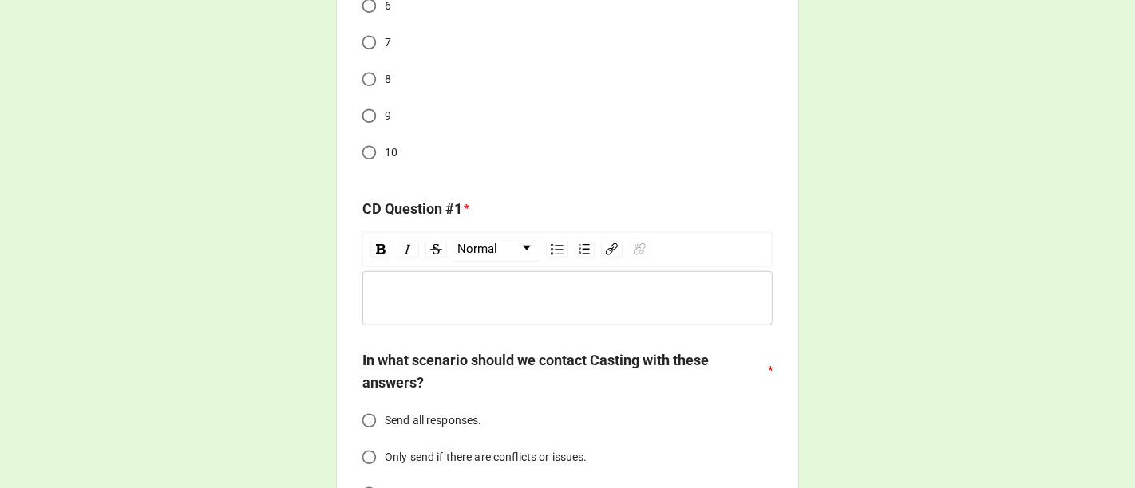
click at [442, 279] on div "rdw-wrapper" at bounding box center [567, 298] width 410 height 54
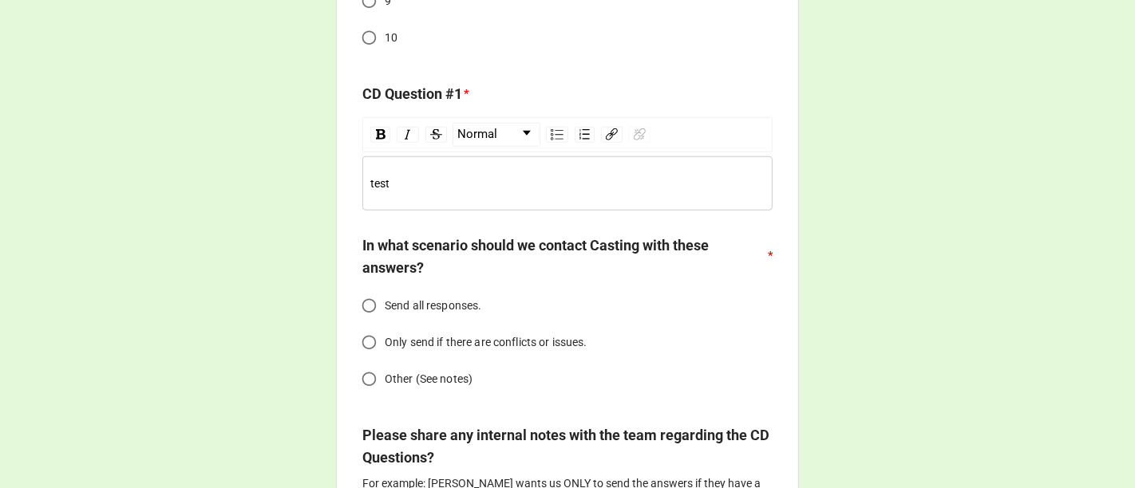
scroll to position [6263, 0]
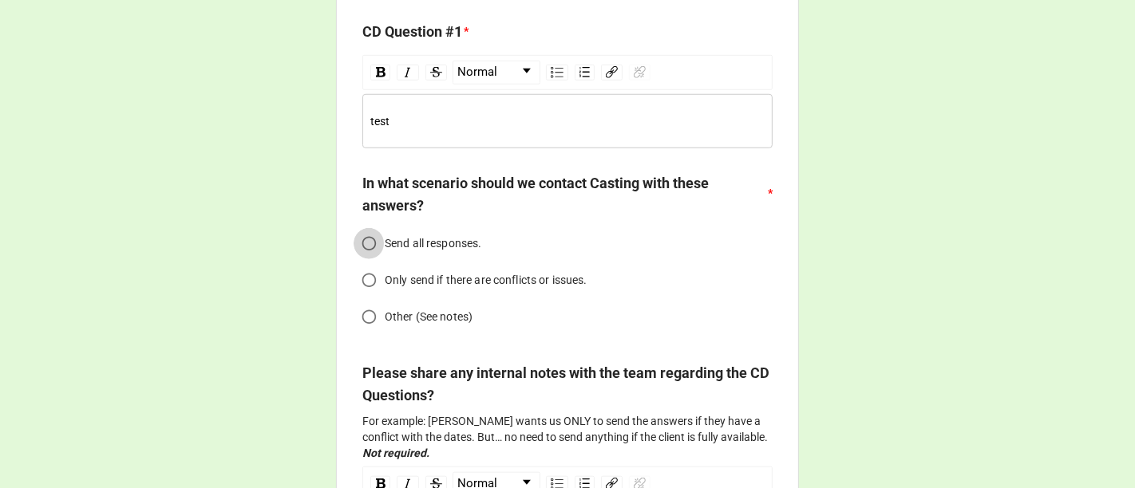
click at [358, 230] on input "Send all responses." at bounding box center [369, 243] width 31 height 31
radio input "true"
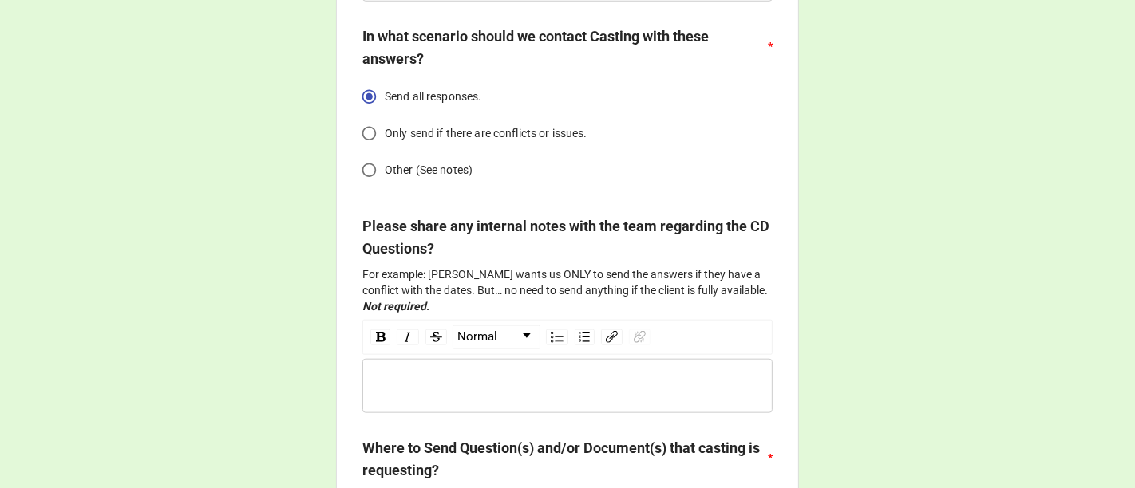
scroll to position [6618, 0]
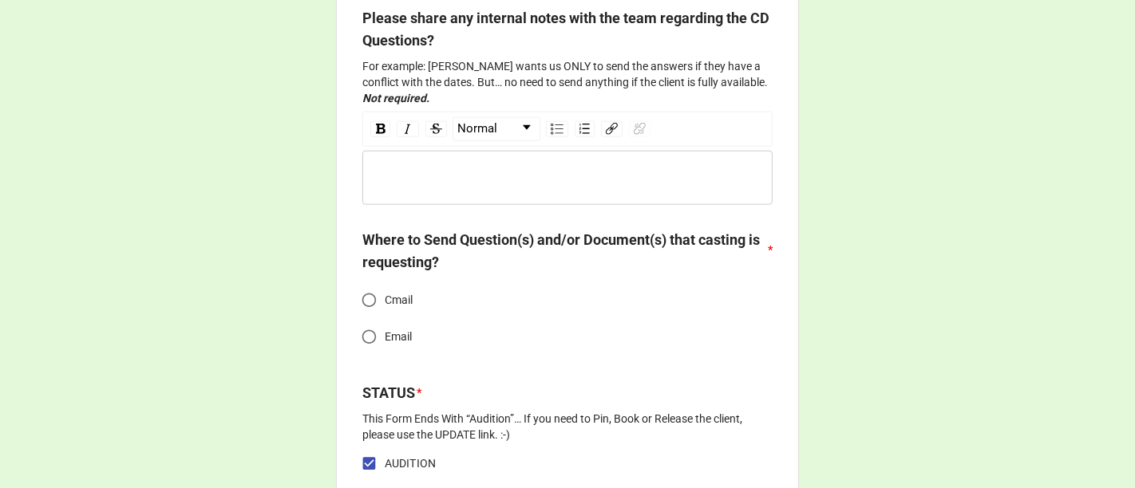
click at [364, 335] on input "Email" at bounding box center [369, 337] width 31 height 31
radio input "true"
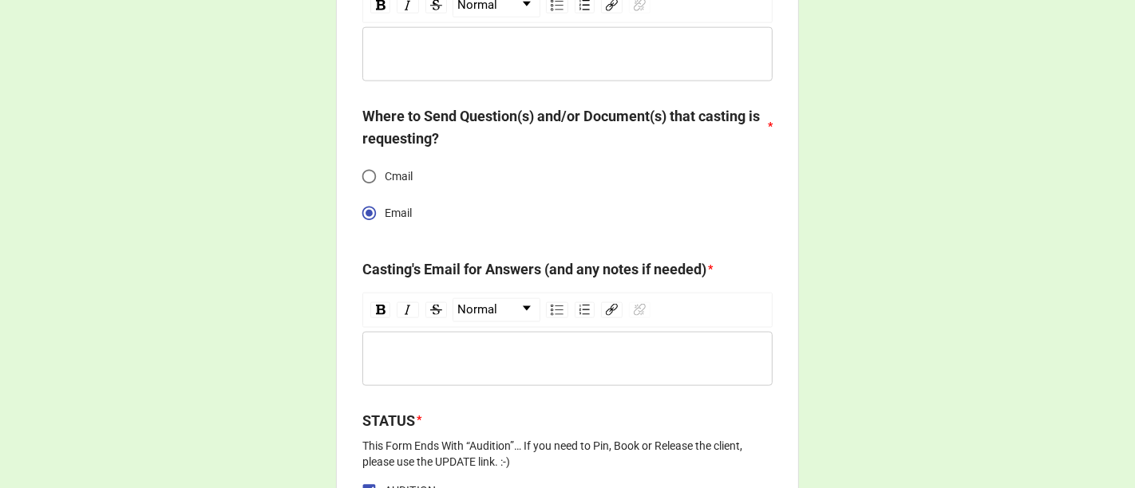
scroll to position [6796, 0]
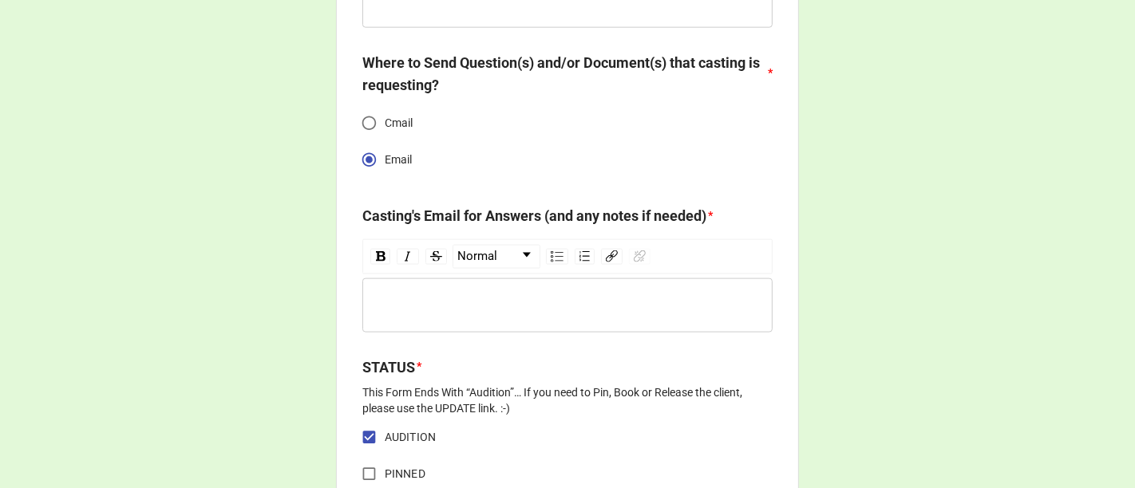
click at [547, 302] on div "rdw-editor" at bounding box center [567, 306] width 395 height 18
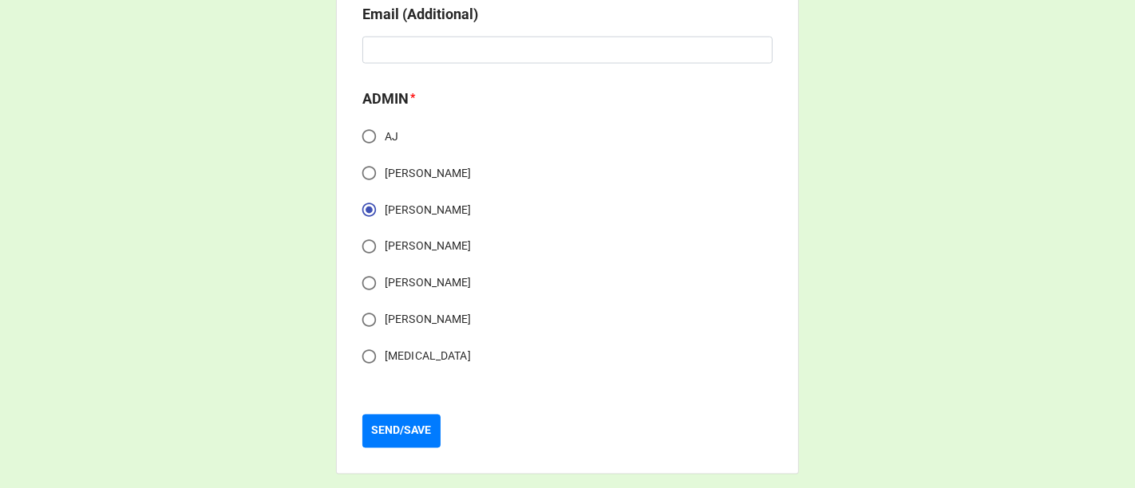
scroll to position [7424, 0]
click at [404, 428] on b "SEND/SAVE" at bounding box center [402, 429] width 60 height 17
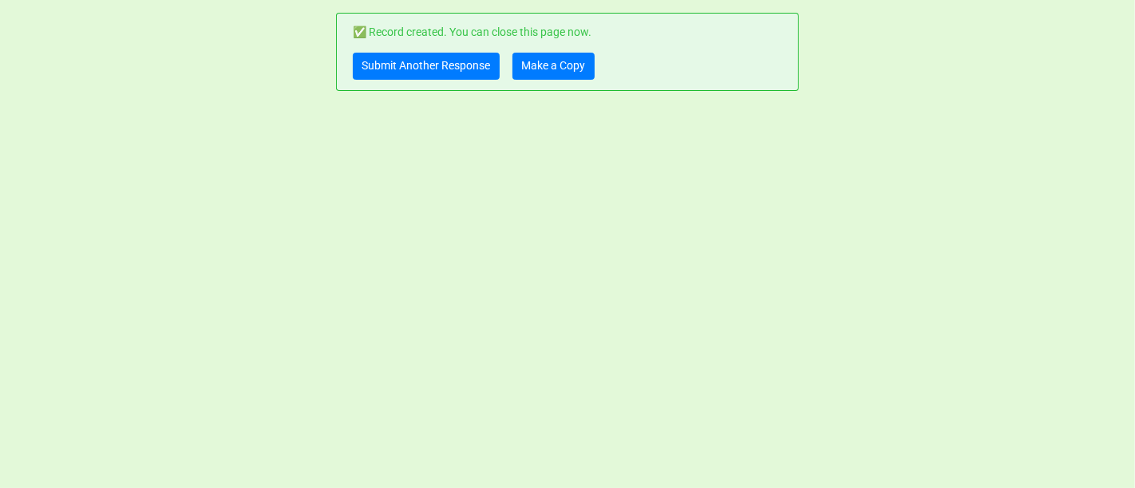
scroll to position [0, 0]
